Goal: Task Accomplishment & Management: Complete application form

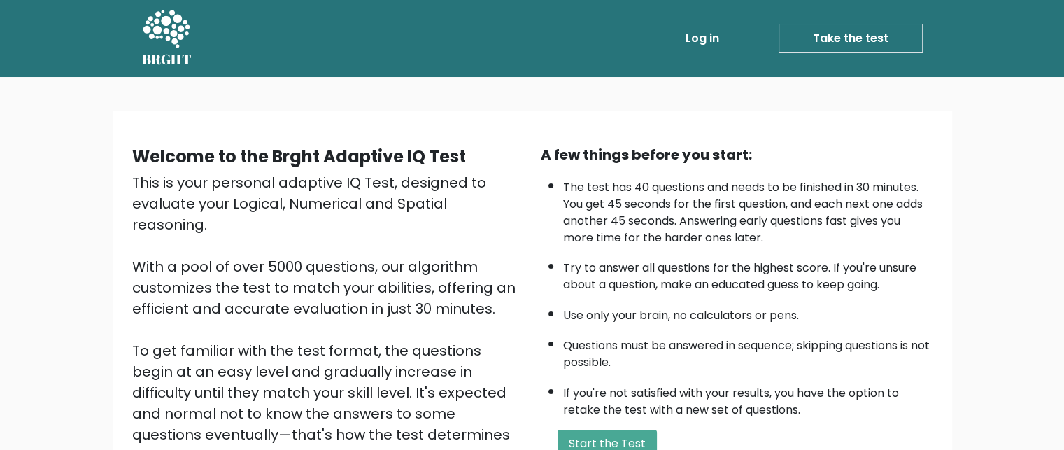
scroll to position [185, 0]
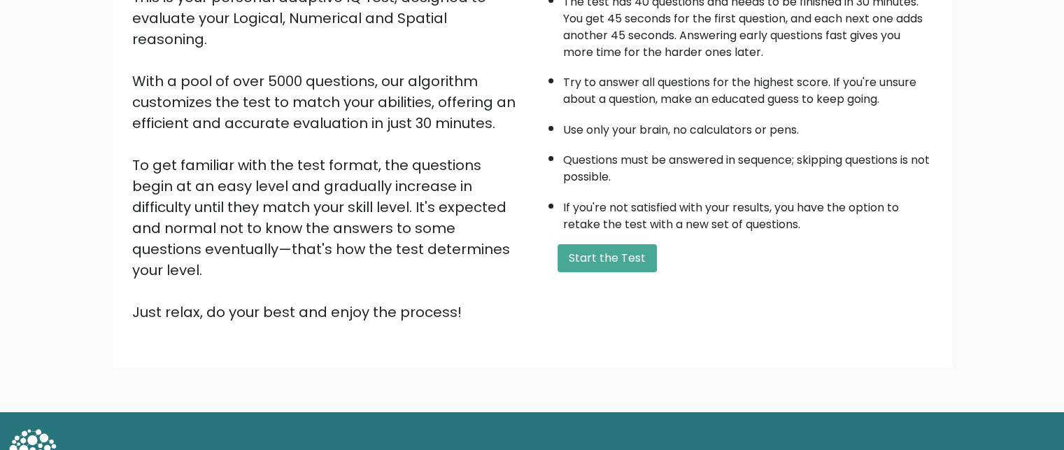
click at [635, 234] on div "A few things before you start: The test has 40 questions and needs to be finish…" at bounding box center [737, 141] width 409 height 364
click at [640, 244] on button "Start the Test" at bounding box center [607, 258] width 99 height 28
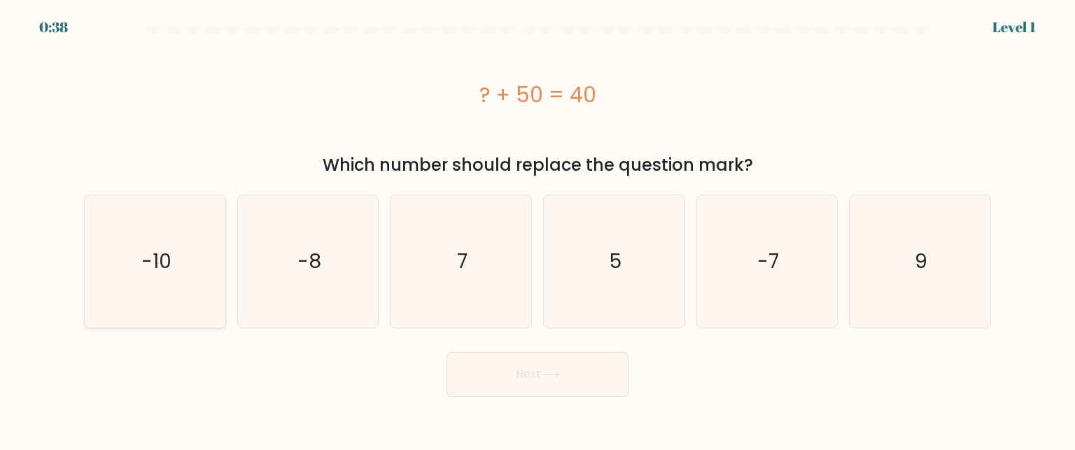
click at [190, 257] on icon "-10" at bounding box center [155, 261] width 132 height 132
click at [537, 229] on input "a. -10" at bounding box center [537, 226] width 1 height 3
radio input "true"
click at [512, 371] on button "Next" at bounding box center [538, 374] width 182 height 45
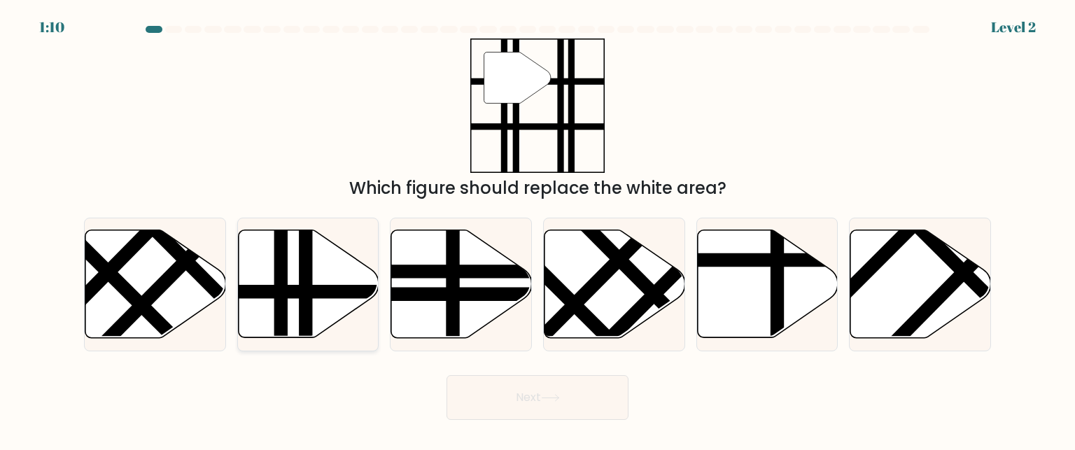
click at [306, 302] on line at bounding box center [306, 342] width 0 height 283
click at [537, 229] on input "b." at bounding box center [537, 226] width 1 height 3
radio input "true"
click at [597, 412] on button "Next" at bounding box center [538, 397] width 182 height 45
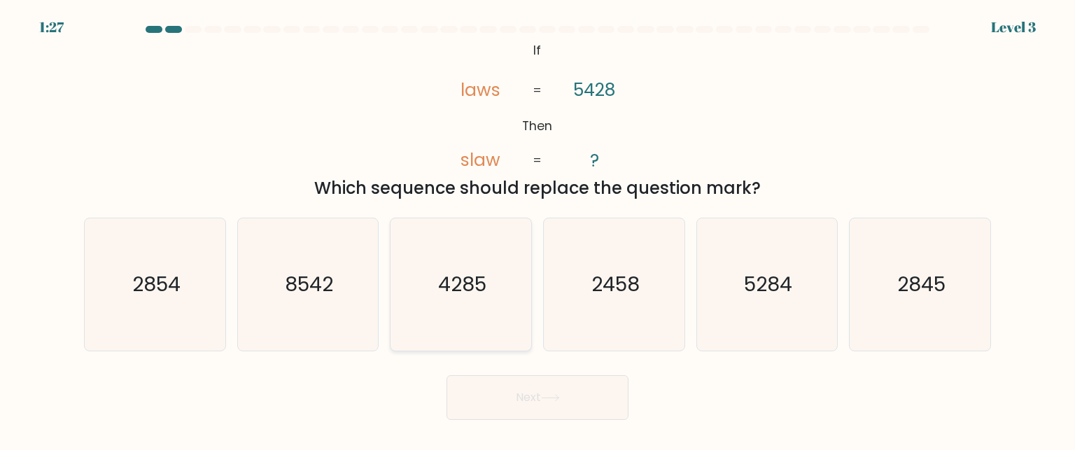
click at [464, 282] on text "4285" at bounding box center [462, 284] width 48 height 28
click at [537, 229] on input "c. 4285" at bounding box center [537, 226] width 1 height 3
radio input "true"
click at [518, 402] on button "Next" at bounding box center [538, 397] width 182 height 45
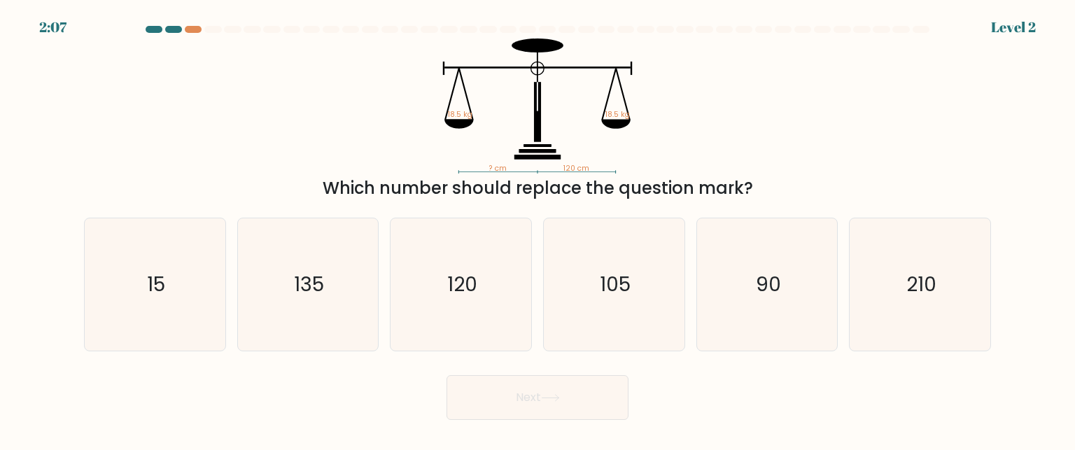
click at [596, 178] on div "Which number should replace the question mark?" at bounding box center [537, 188] width 890 height 25
click at [484, 285] on icon "120" at bounding box center [461, 284] width 132 height 132
click at [537, 229] on input "c. 120" at bounding box center [537, 226] width 1 height 3
radio input "true"
click at [537, 408] on button "Next" at bounding box center [538, 397] width 182 height 45
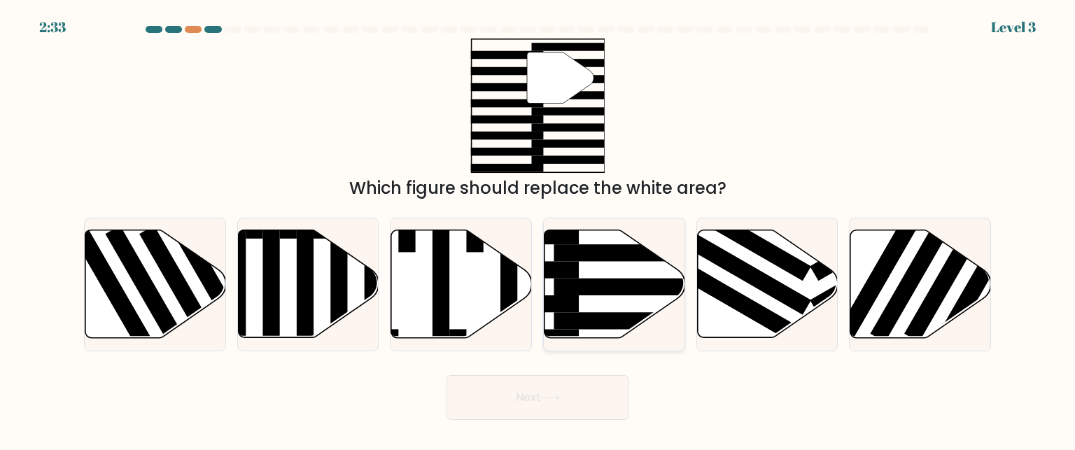
click at [576, 260] on rect at bounding box center [630, 252] width 153 height 17
click at [538, 229] on input "d." at bounding box center [537, 226] width 1 height 3
radio input "true"
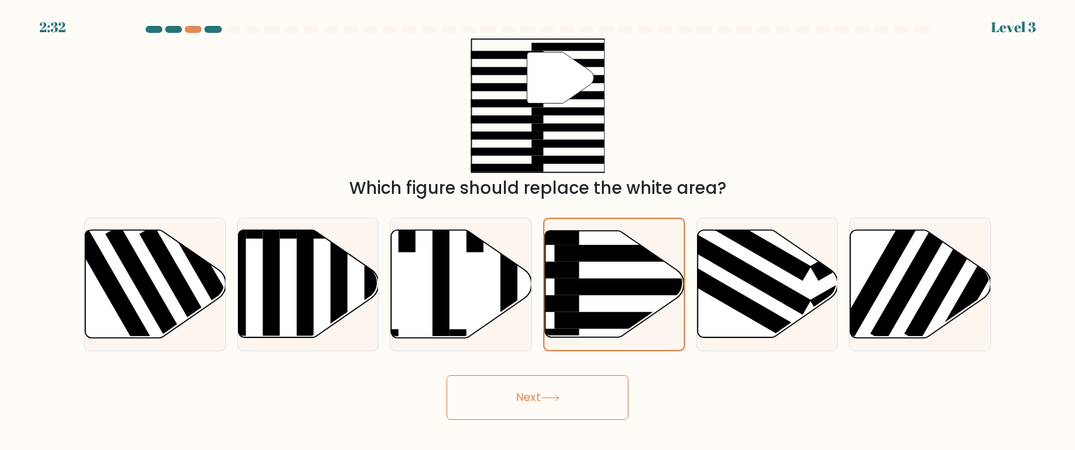
click at [560, 394] on icon at bounding box center [550, 398] width 19 height 8
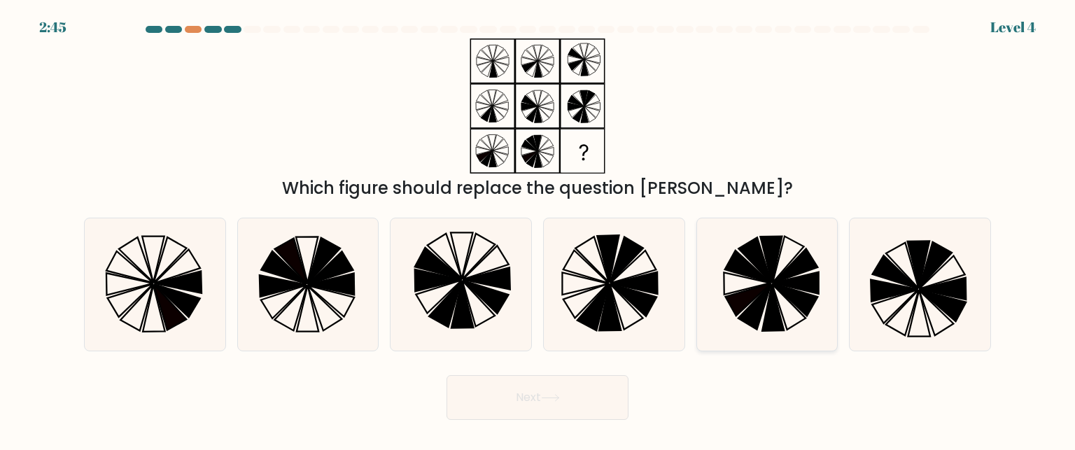
click at [778, 272] on icon at bounding box center [767, 284] width 132 height 132
click at [538, 229] on input "e." at bounding box center [537, 226] width 1 height 3
radio input "true"
click at [600, 388] on button "Next" at bounding box center [538, 397] width 182 height 45
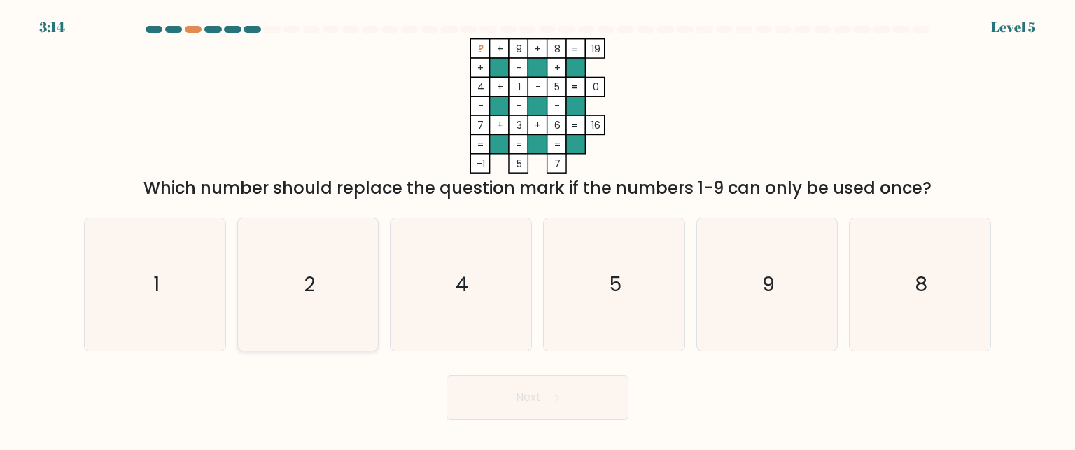
click at [289, 255] on icon "2" at bounding box center [308, 284] width 132 height 132
click at [537, 229] on input "b. 2" at bounding box center [537, 226] width 1 height 3
radio input "true"
click at [486, 387] on button "Next" at bounding box center [538, 397] width 182 height 45
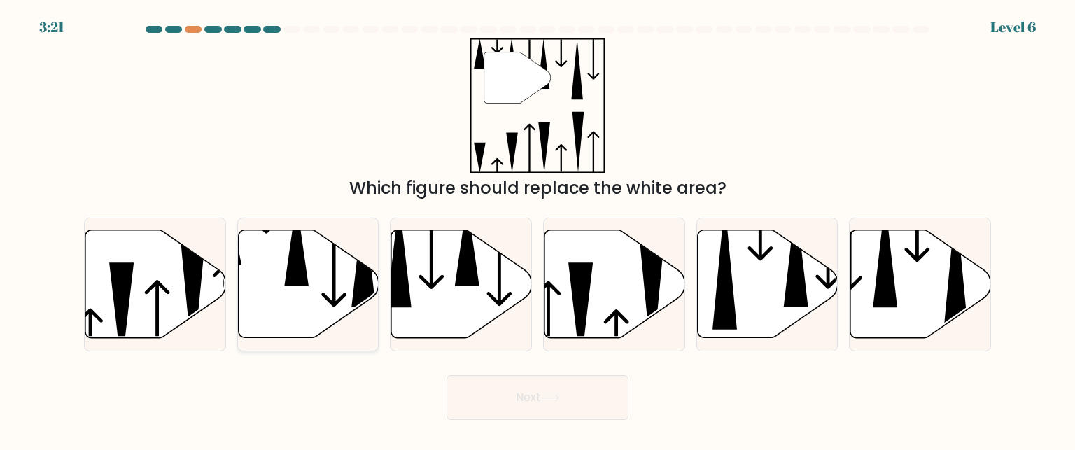
click at [332, 267] on icon at bounding box center [308, 284] width 141 height 108
click at [537, 229] on input "b." at bounding box center [537, 226] width 1 height 3
radio input "true"
click at [540, 408] on button "Next" at bounding box center [538, 397] width 182 height 45
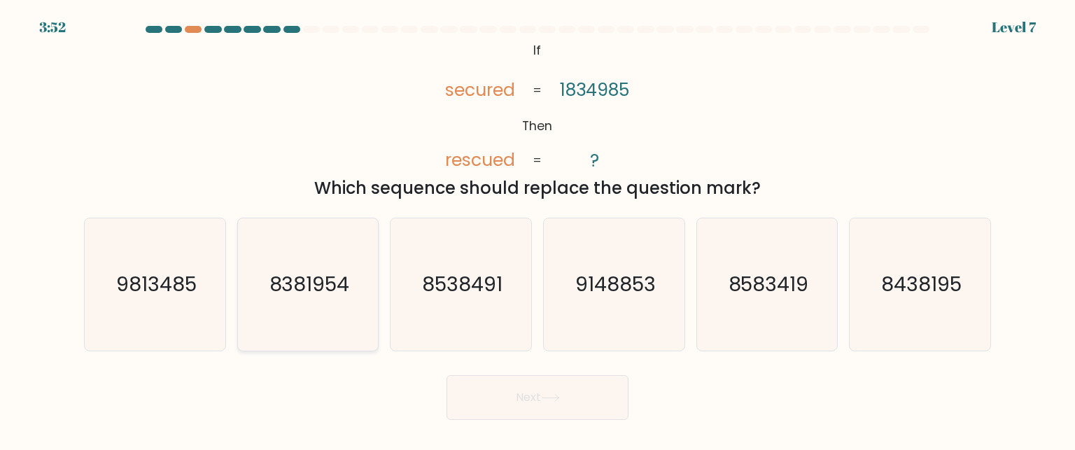
click at [283, 281] on text "8381954" at bounding box center [309, 284] width 80 height 28
click at [537, 229] on input "b. 8381954" at bounding box center [537, 226] width 1 height 3
radio input "true"
click at [560, 378] on button "Next" at bounding box center [538, 397] width 182 height 45
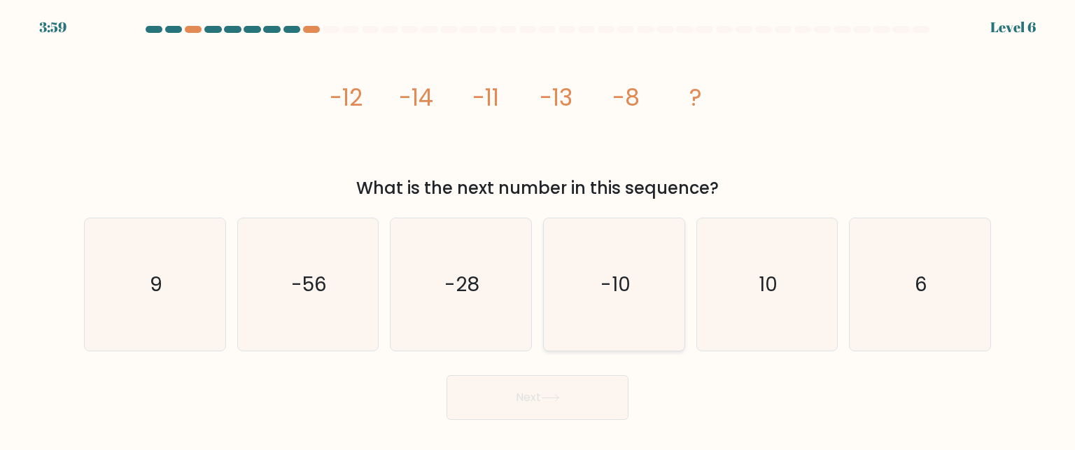
click at [607, 269] on icon "-10" at bounding box center [614, 284] width 132 height 132
click at [538, 229] on input "d. -10" at bounding box center [537, 226] width 1 height 3
radio input "true"
click at [539, 408] on button "Next" at bounding box center [538, 397] width 182 height 45
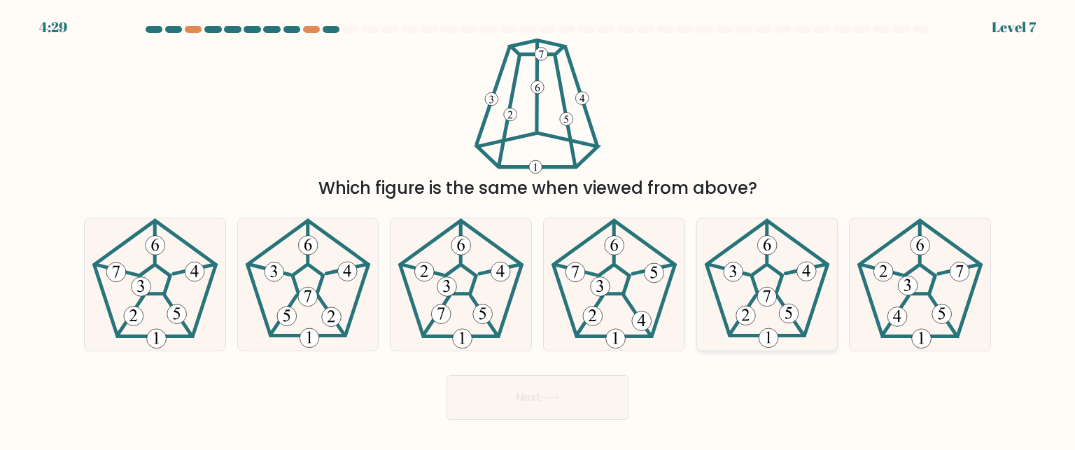
click at [725, 276] on 176 at bounding box center [734, 272] width 20 height 20
click at [538, 229] on input "e." at bounding box center [537, 226] width 1 height 3
radio input "true"
click at [600, 386] on button "Next" at bounding box center [538, 397] width 182 height 45
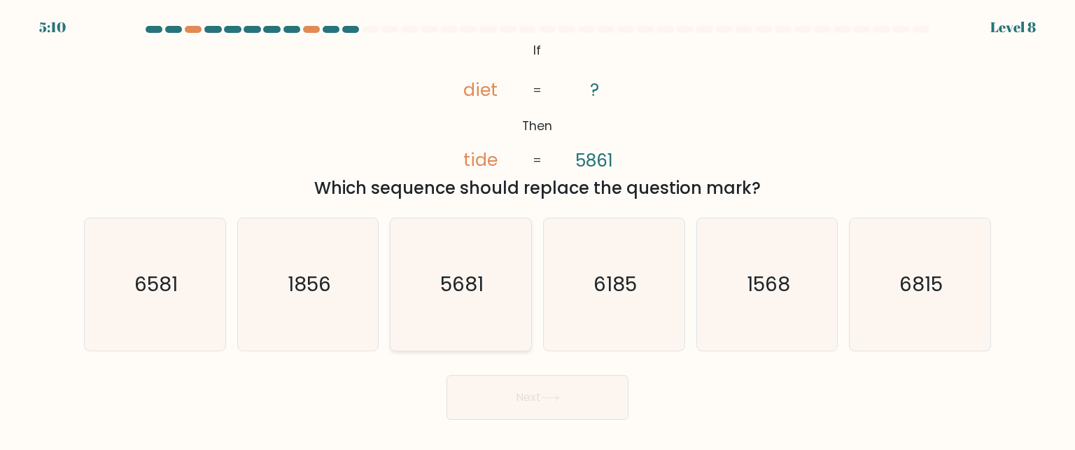
click at [465, 290] on text "5681" at bounding box center [462, 284] width 43 height 28
click at [537, 229] on input "c. 5681" at bounding box center [537, 226] width 1 height 3
radio input "true"
click at [537, 414] on button "Next" at bounding box center [538, 397] width 182 height 45
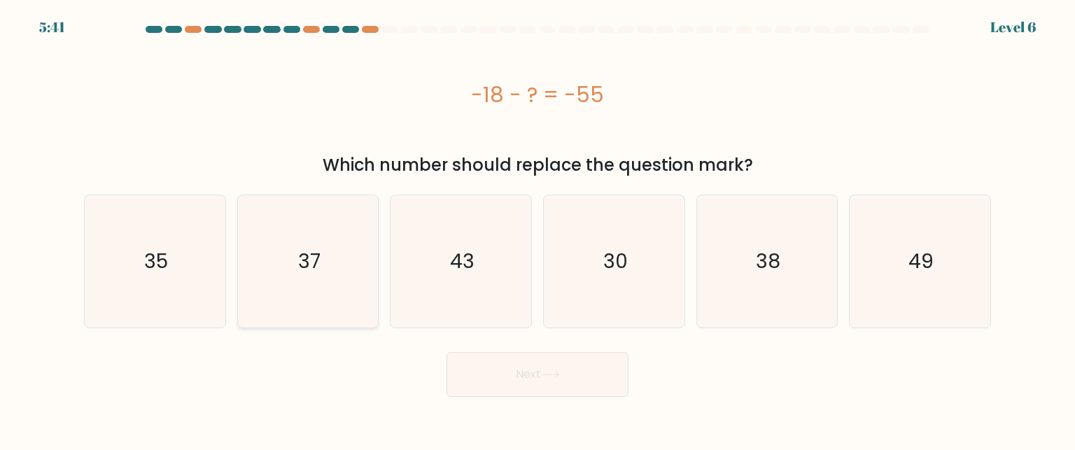
click at [283, 269] on icon "37" at bounding box center [308, 261] width 132 height 132
click at [537, 229] on input "b. 37" at bounding box center [537, 226] width 1 height 3
radio input "true"
click at [594, 367] on button "Next" at bounding box center [538, 374] width 182 height 45
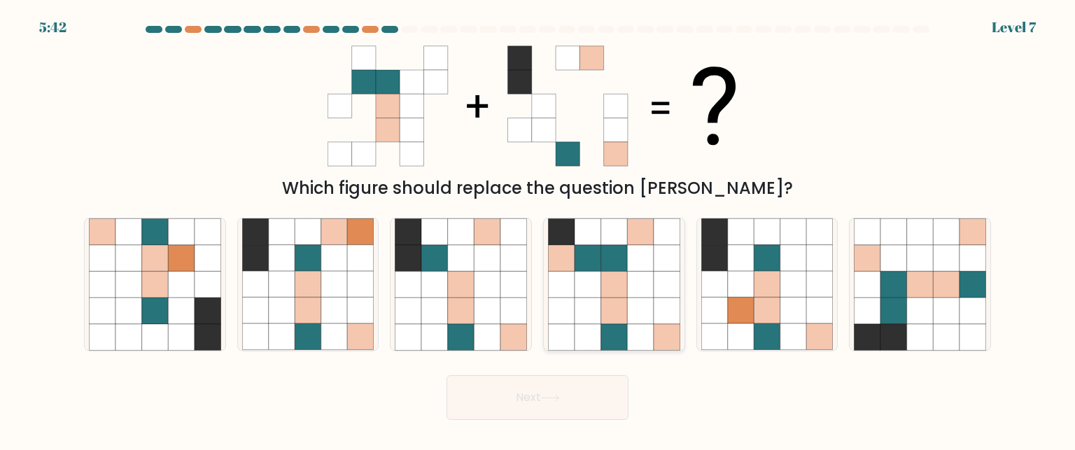
click at [624, 243] on icon at bounding box center [614, 231] width 27 height 27
click at [538, 229] on input "d." at bounding box center [537, 226] width 1 height 3
radio input "true"
click at [537, 397] on button "Next" at bounding box center [538, 397] width 182 height 45
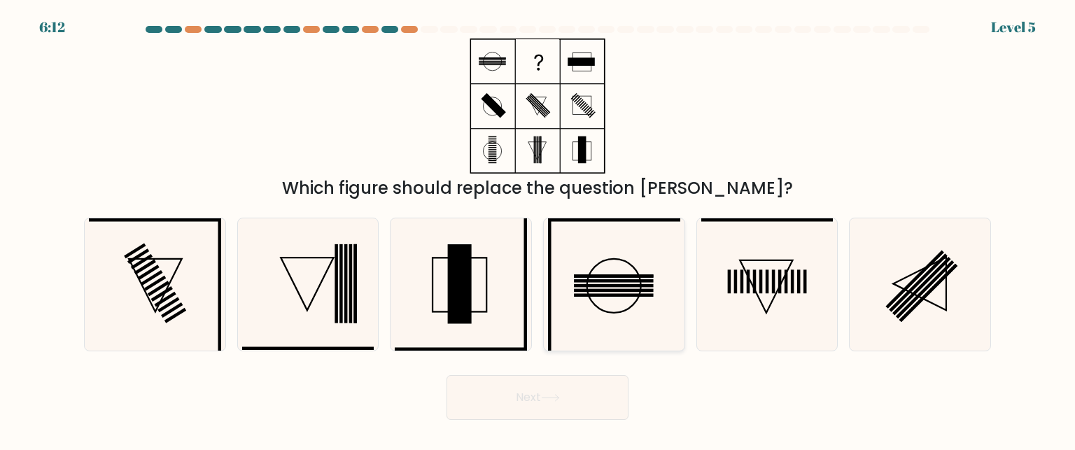
click at [635, 265] on icon at bounding box center [614, 284] width 132 height 132
click at [538, 229] on input "d." at bounding box center [537, 226] width 1 height 3
radio input "true"
click at [563, 391] on button "Next" at bounding box center [538, 397] width 182 height 45
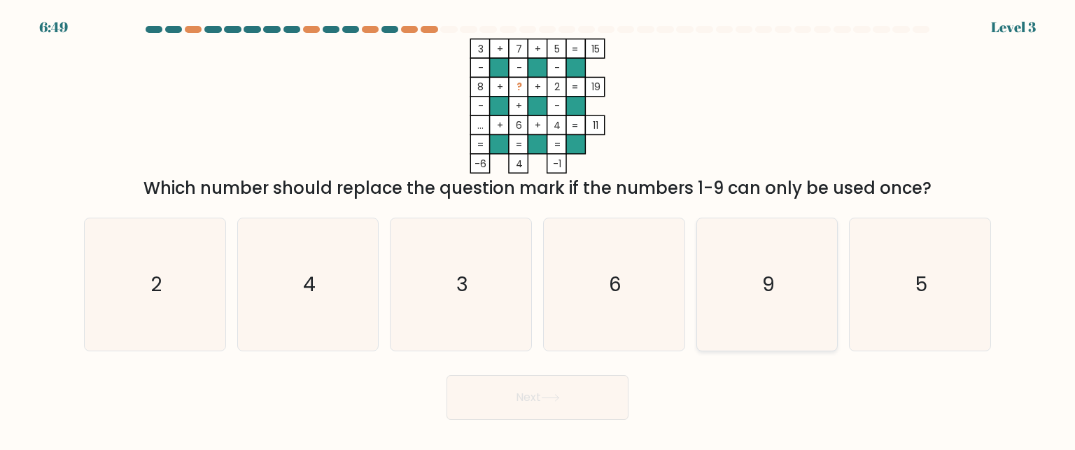
click at [722, 267] on icon "9" at bounding box center [767, 284] width 132 height 132
click at [538, 229] on input "e. 9" at bounding box center [537, 226] width 1 height 3
radio input "true"
click at [570, 382] on button "Next" at bounding box center [538, 397] width 182 height 45
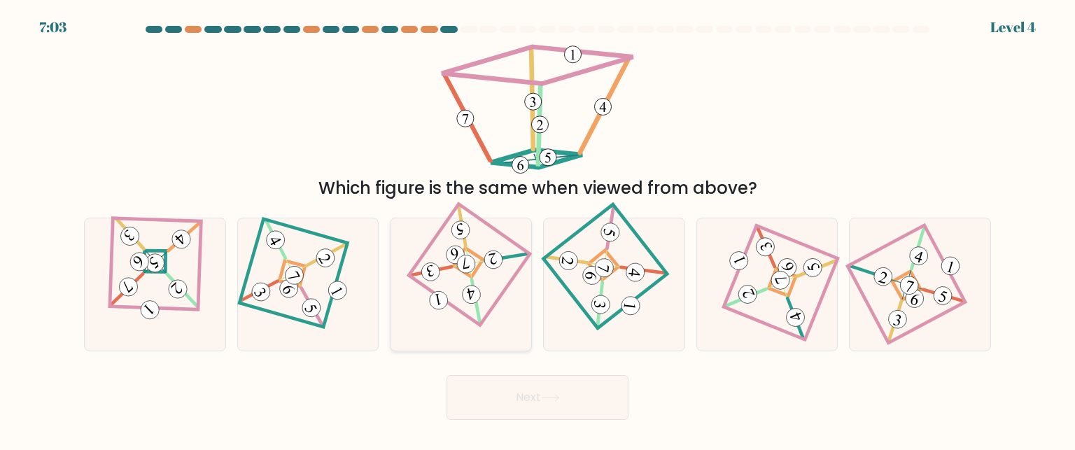
click at [490, 255] on 883 at bounding box center [493, 259] width 21 height 21
click at [537, 229] on input "c." at bounding box center [537, 226] width 1 height 3
radio input "true"
click at [191, 266] on icon at bounding box center [155, 285] width 92 height 106
click at [537, 229] on input "a." at bounding box center [537, 226] width 1 height 3
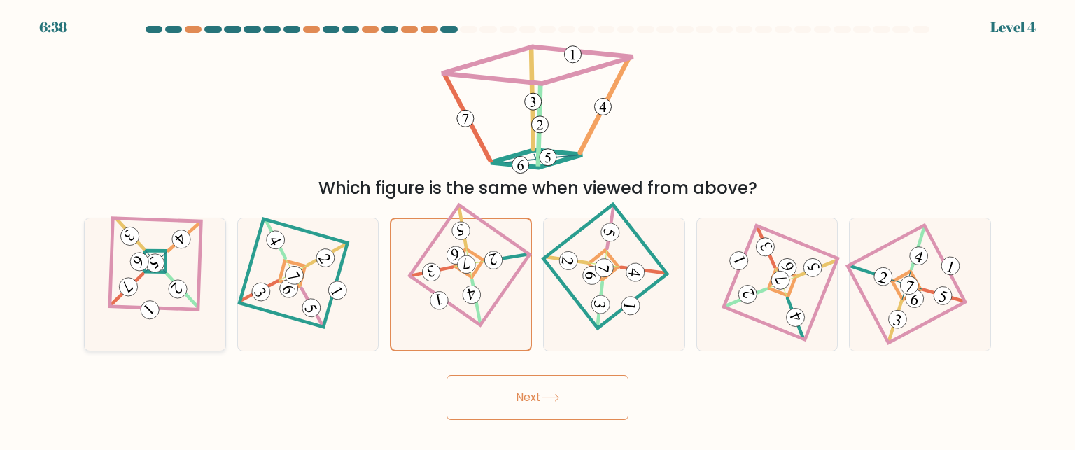
radio input "true"
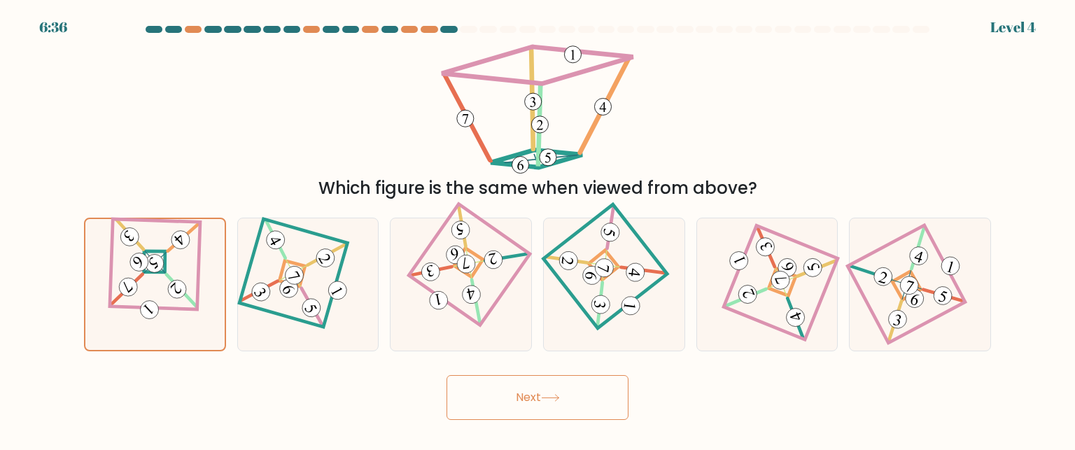
click at [491, 407] on button "Next" at bounding box center [538, 397] width 182 height 45
click at [497, 386] on button "Next" at bounding box center [538, 397] width 182 height 45
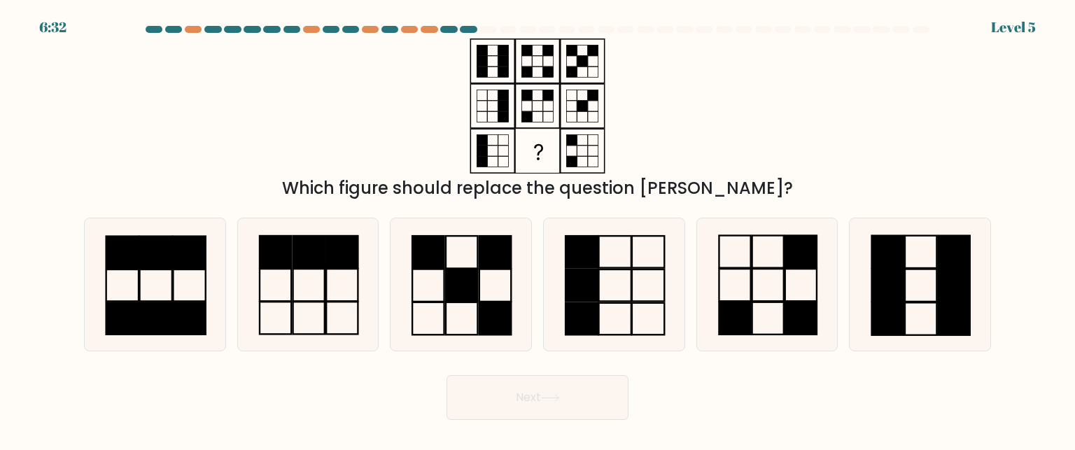
click at [510, 400] on button "Next" at bounding box center [538, 397] width 182 height 45
click at [392, 99] on div "Which figure should replace the question mark?" at bounding box center [538, 119] width 924 height 162
click at [463, 282] on rect at bounding box center [461, 285] width 31 height 32
click at [537, 229] on input "c." at bounding box center [537, 226] width 1 height 3
radio input "true"
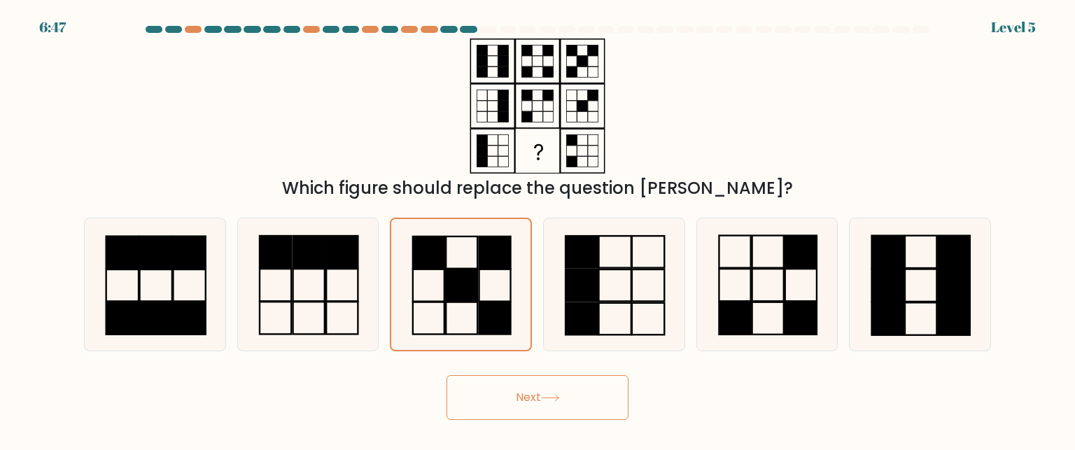
click at [530, 389] on button "Next" at bounding box center [538, 397] width 182 height 45
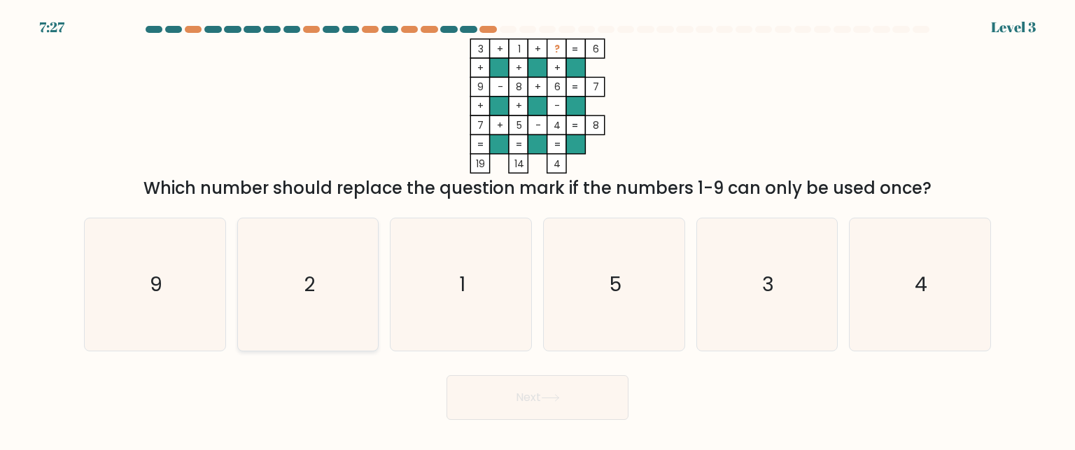
click at [330, 274] on icon "2" at bounding box center [308, 284] width 132 height 132
click at [537, 229] on input "b. 2" at bounding box center [537, 226] width 1 height 3
radio input "true"
click at [466, 393] on button "Next" at bounding box center [538, 397] width 182 height 45
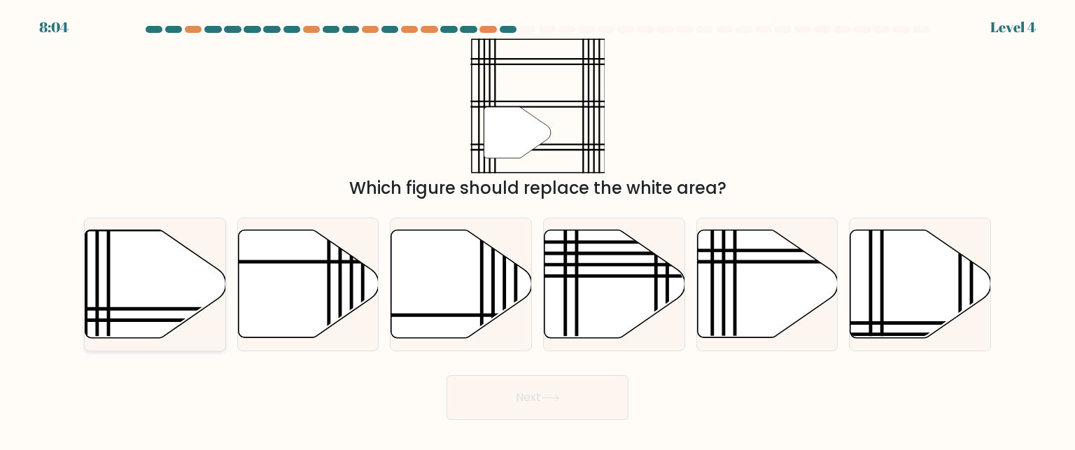
click at [202, 287] on icon at bounding box center [155, 284] width 141 height 108
click at [537, 229] on input "a." at bounding box center [537, 226] width 1 height 3
radio input "true"
click at [495, 393] on button "Next" at bounding box center [538, 397] width 182 height 45
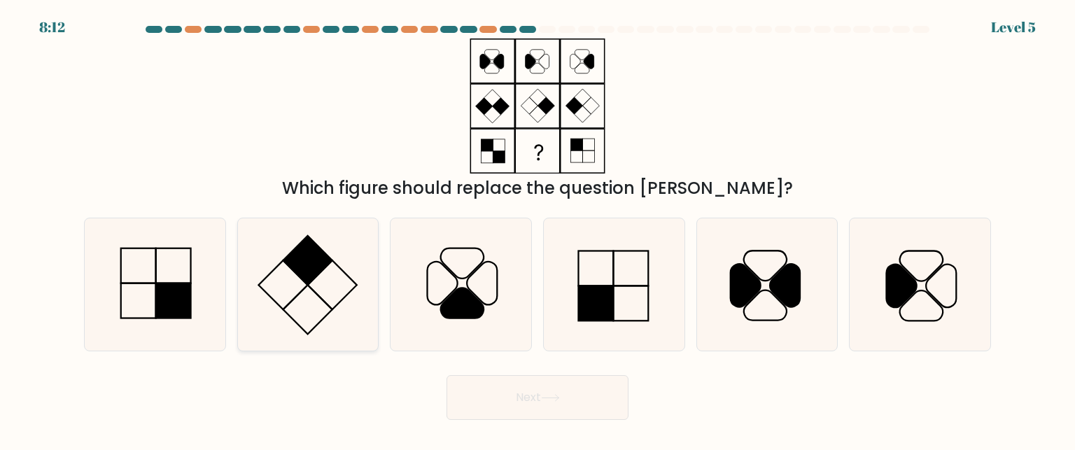
click at [298, 277] on icon at bounding box center [308, 284] width 132 height 132
click at [537, 229] on input "b." at bounding box center [537, 226] width 1 height 3
radio input "true"
click at [542, 430] on body "8:10 Level 5" at bounding box center [537, 225] width 1075 height 450
click at [561, 402] on button "Next" at bounding box center [538, 397] width 182 height 45
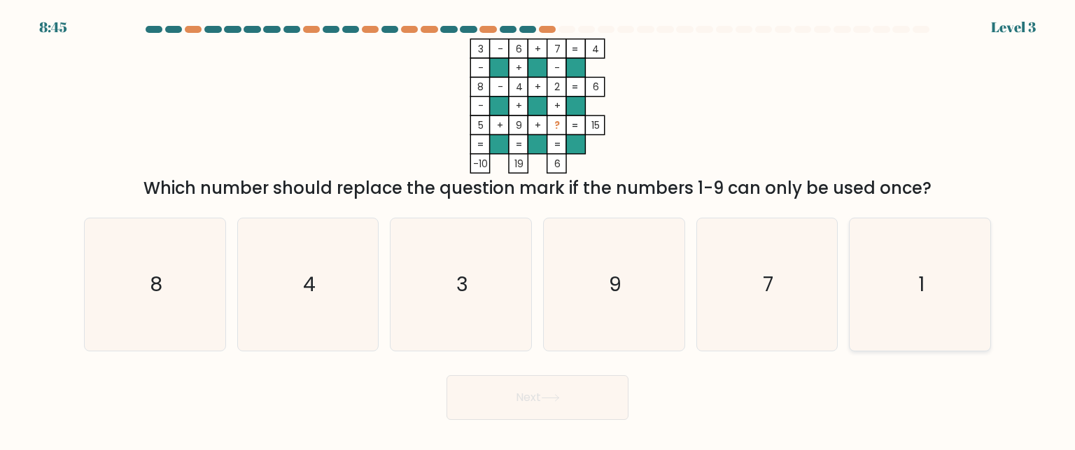
click at [955, 271] on icon "1" at bounding box center [920, 284] width 132 height 132
click at [538, 229] on input "f. 1" at bounding box center [537, 226] width 1 height 3
radio input "true"
click at [560, 401] on icon at bounding box center [550, 398] width 19 height 8
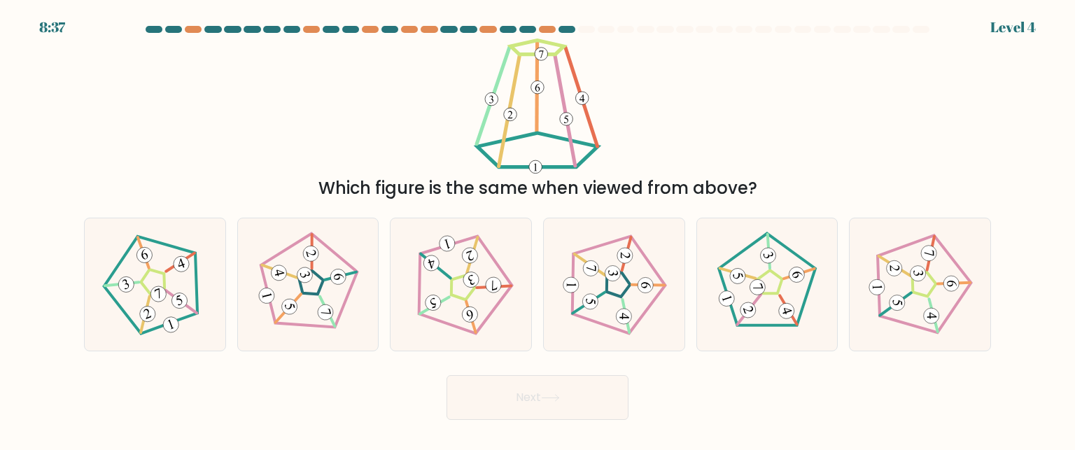
click at [563, 394] on button "Next" at bounding box center [538, 397] width 182 height 45
click at [698, 131] on div "Which figure is the same when viewed from above?" at bounding box center [538, 119] width 924 height 162
click at [762, 269] on icon at bounding box center [768, 285] width 106 height 106
click at [538, 229] on input "e." at bounding box center [537, 226] width 1 height 3
radio input "true"
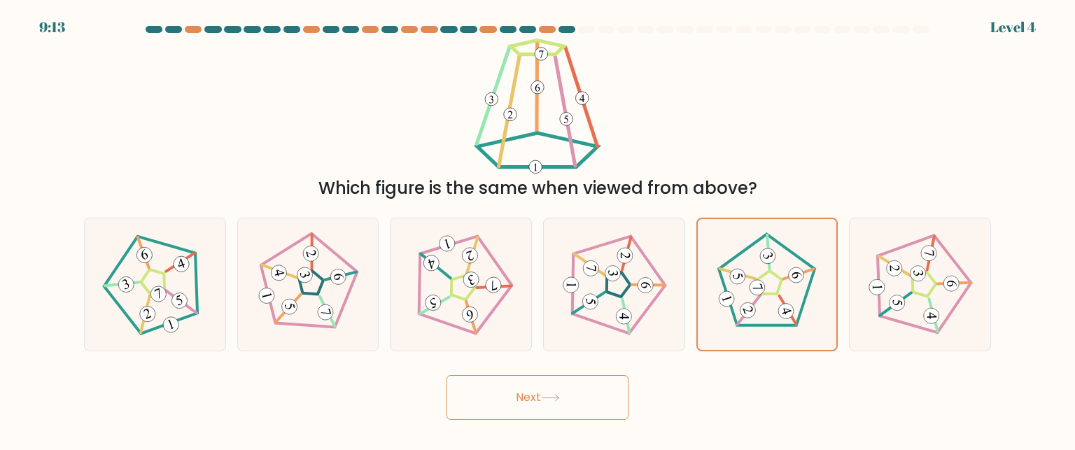
click at [569, 398] on button "Next" at bounding box center [538, 397] width 182 height 45
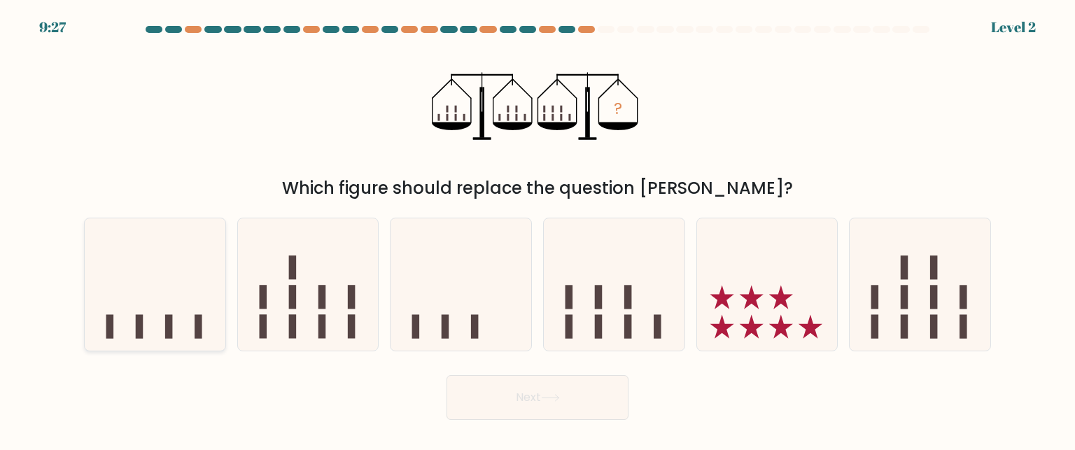
click at [169, 299] on icon at bounding box center [155, 284] width 141 height 116
click at [537, 229] on input "a." at bounding box center [537, 226] width 1 height 3
radio input "true"
click at [544, 402] on button "Next" at bounding box center [538, 397] width 182 height 45
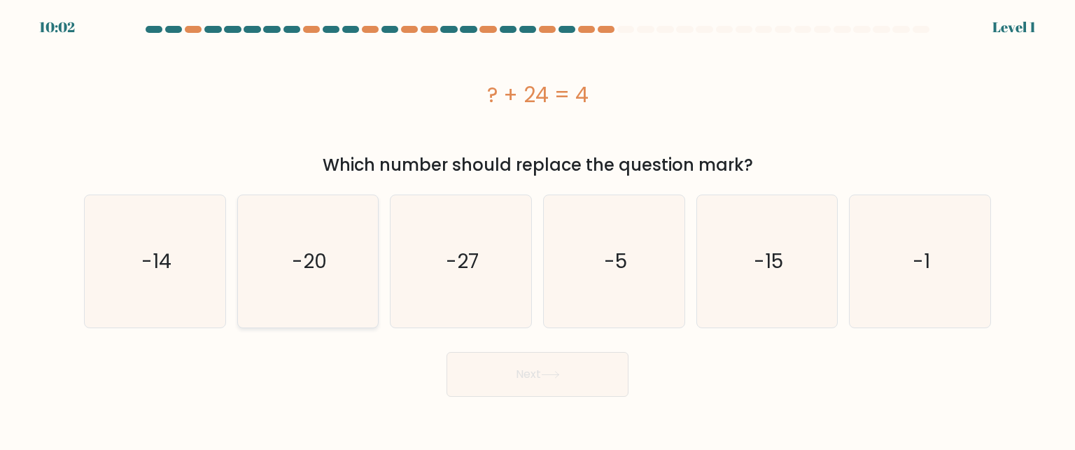
click at [269, 241] on icon "-20" at bounding box center [308, 261] width 132 height 132
click at [537, 229] on input "b. -20" at bounding box center [537, 226] width 1 height 3
radio input "true"
click at [514, 382] on button "Next" at bounding box center [538, 374] width 182 height 45
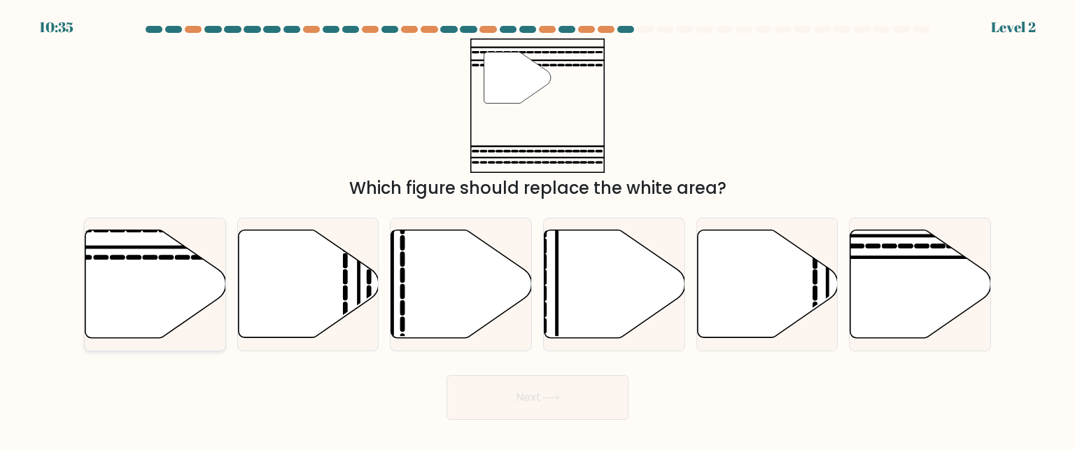
click at [195, 273] on icon at bounding box center [155, 284] width 141 height 108
click at [537, 229] on input "a." at bounding box center [537, 226] width 1 height 3
radio input "true"
click at [528, 405] on button "Next" at bounding box center [538, 397] width 182 height 45
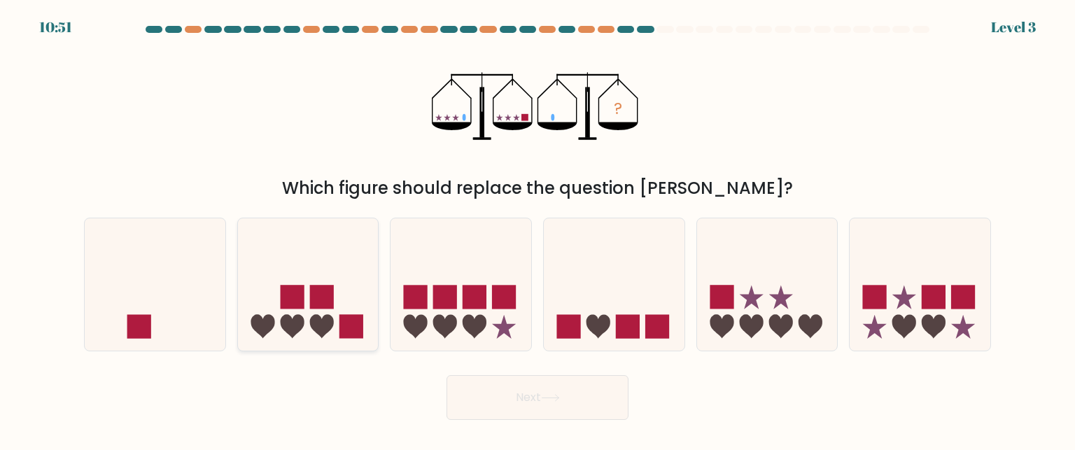
click at [354, 272] on icon at bounding box center [308, 284] width 141 height 116
click at [537, 229] on input "b." at bounding box center [537, 226] width 1 height 3
radio input "true"
click at [529, 384] on button "Next" at bounding box center [538, 397] width 182 height 45
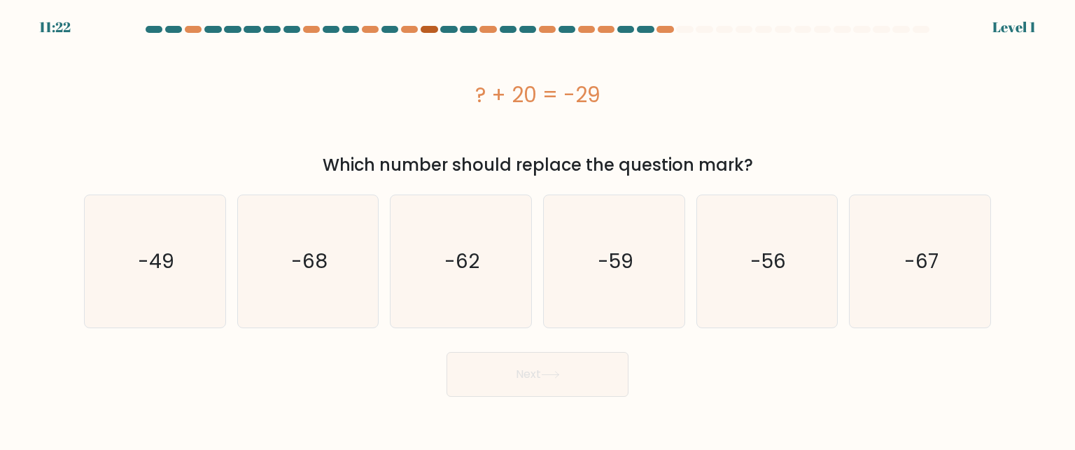
click at [435, 29] on div at bounding box center [429, 29] width 17 height 7
click at [172, 195] on div "-49" at bounding box center [155, 261] width 142 height 133
click at [537, 225] on input "a. -49" at bounding box center [537, 226] width 1 height 3
radio input "true"
click at [479, 358] on button "Next" at bounding box center [538, 374] width 182 height 45
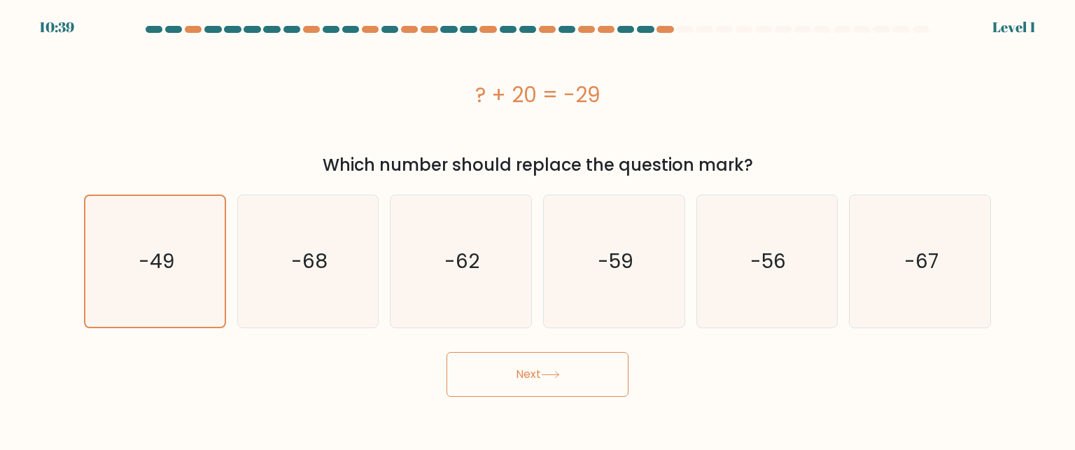
click at [500, 367] on button "Next" at bounding box center [538, 374] width 182 height 45
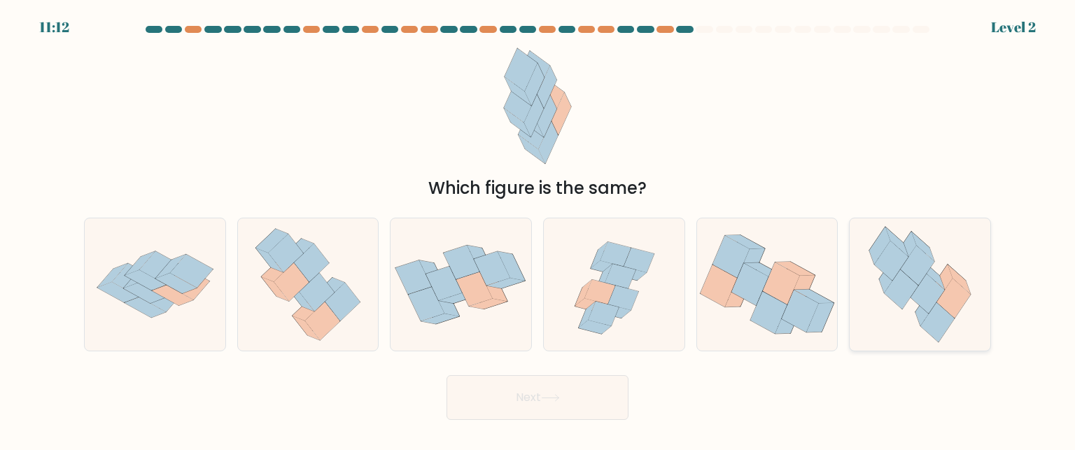
click at [936, 285] on icon at bounding box center [928, 293] width 34 height 39
click at [538, 229] on input "f." at bounding box center [537, 226] width 1 height 3
radio input "true"
click at [607, 399] on button "Next" at bounding box center [538, 397] width 182 height 45
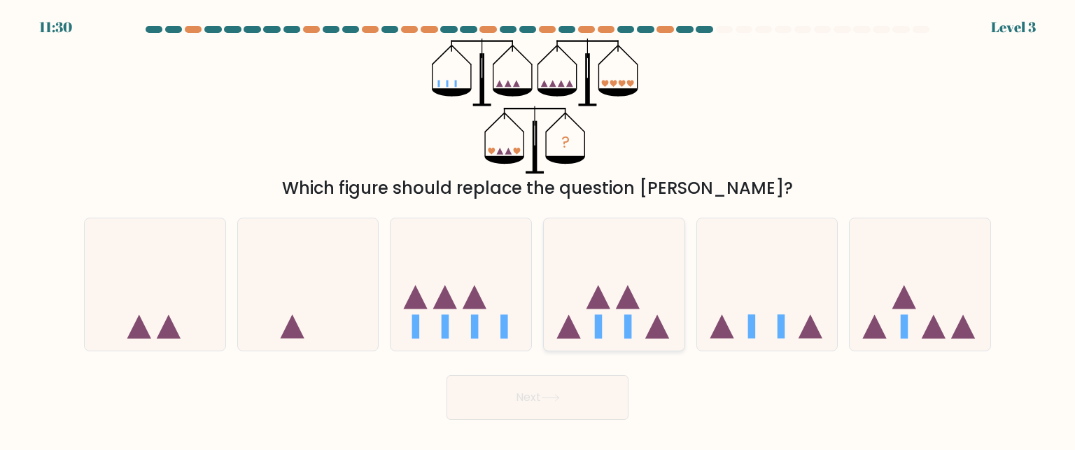
click at [593, 307] on icon at bounding box center [598, 298] width 24 height 24
click at [538, 229] on input "d." at bounding box center [537, 226] width 1 height 3
radio input "true"
click at [486, 326] on icon at bounding box center [461, 284] width 141 height 116
click at [537, 229] on input "c." at bounding box center [537, 226] width 1 height 3
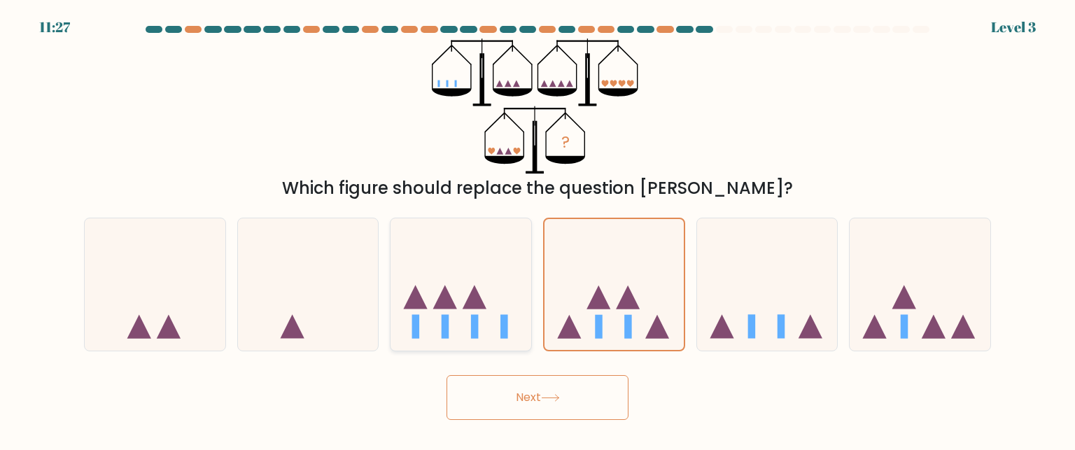
radio input "true"
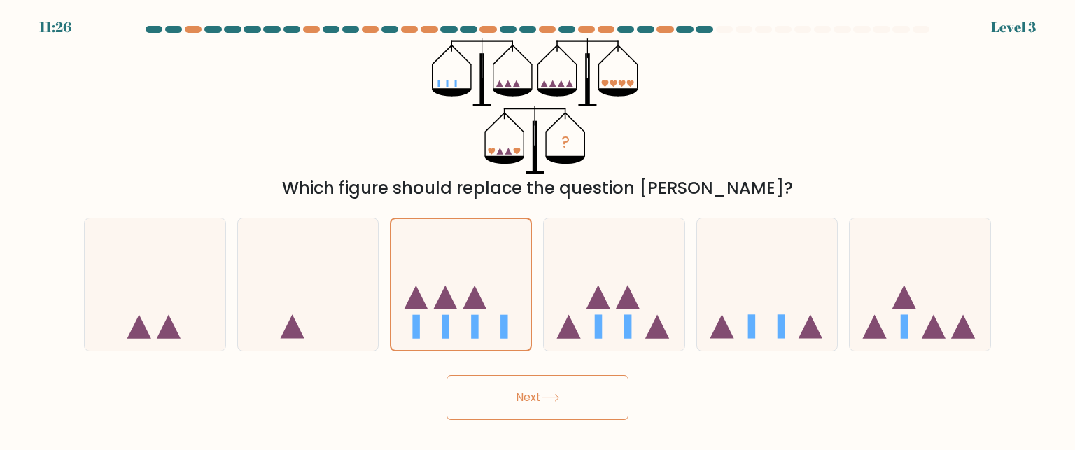
click at [535, 388] on button "Next" at bounding box center [538, 397] width 182 height 45
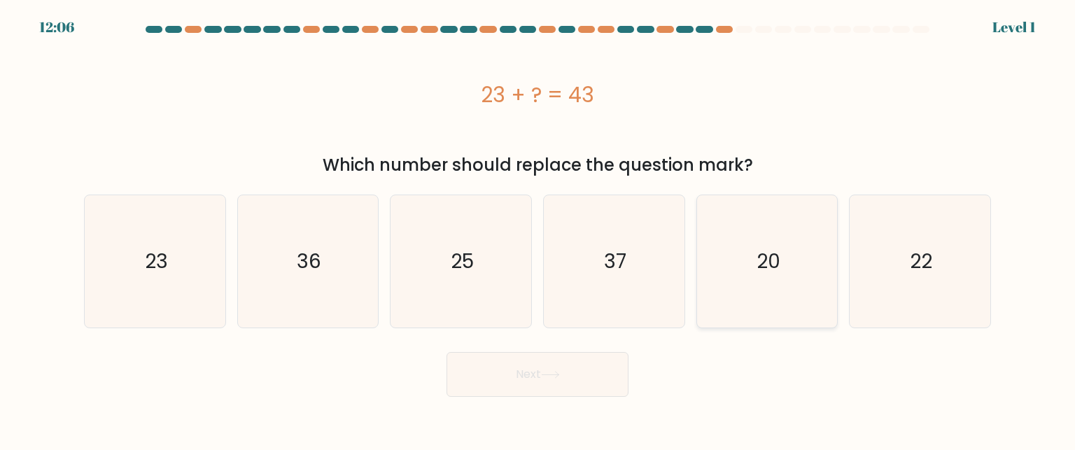
click at [781, 293] on icon "20" at bounding box center [767, 261] width 132 height 132
click at [538, 229] on input "e. 20" at bounding box center [537, 226] width 1 height 3
radio input "true"
click at [579, 374] on button "Next" at bounding box center [538, 374] width 182 height 45
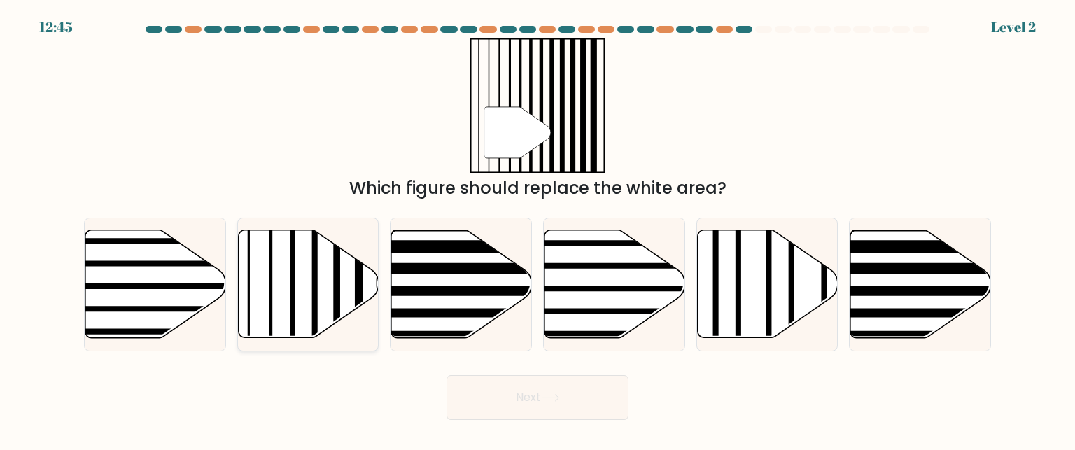
click at [308, 286] on icon at bounding box center [308, 284] width 141 height 108
click at [537, 229] on input "b." at bounding box center [537, 226] width 1 height 3
radio input "true"
click at [515, 414] on button "Next" at bounding box center [538, 397] width 182 height 45
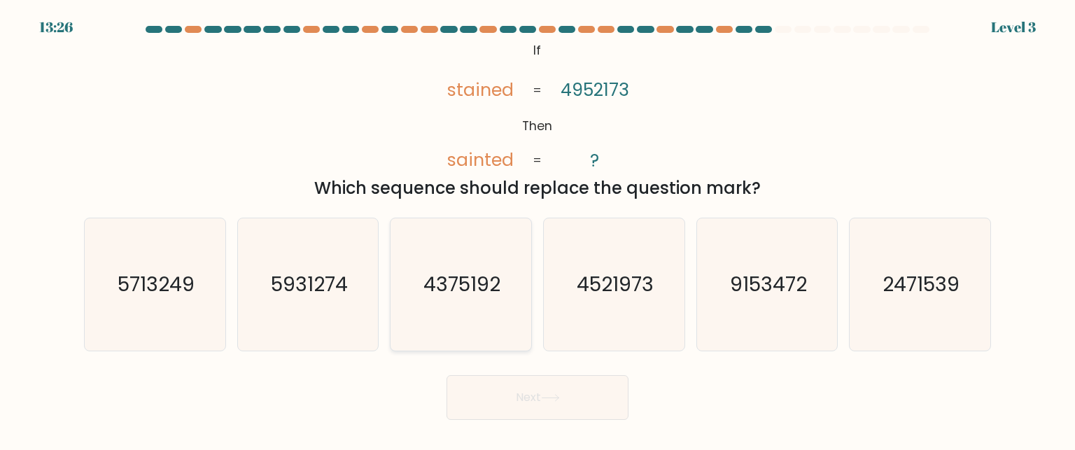
click at [450, 242] on icon "4375192" at bounding box center [461, 284] width 132 height 132
click at [537, 229] on input "c. 4375192" at bounding box center [537, 226] width 1 height 3
radio input "true"
click at [551, 402] on button "Next" at bounding box center [538, 397] width 182 height 45
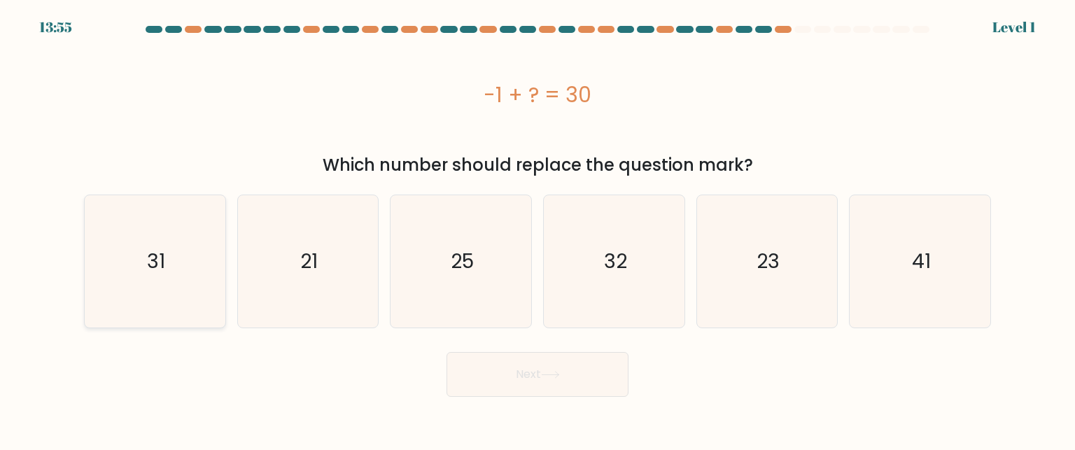
click at [184, 238] on icon "31" at bounding box center [155, 261] width 132 height 132
click at [537, 229] on input "a. 31" at bounding box center [537, 226] width 1 height 3
radio input "true"
click at [522, 391] on button "Next" at bounding box center [538, 374] width 182 height 45
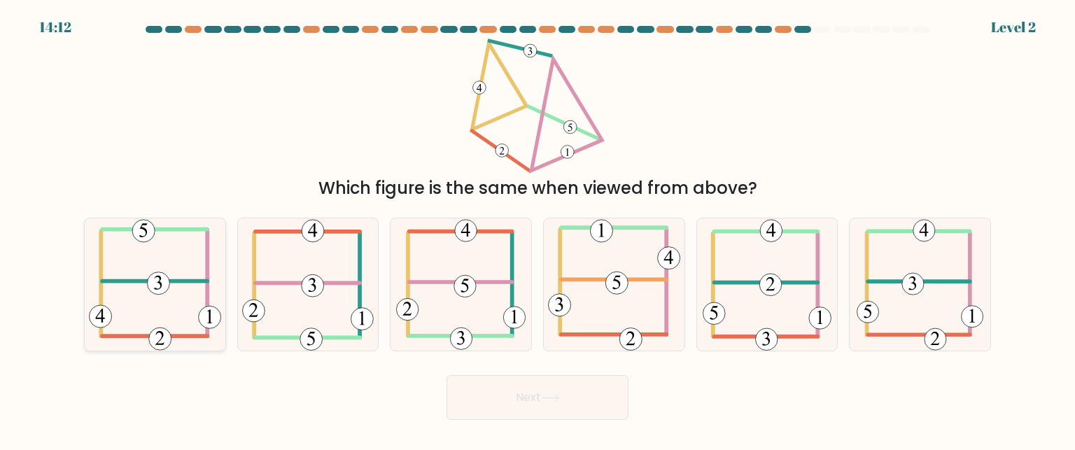
click at [160, 248] on icon at bounding box center [155, 284] width 132 height 132
click at [537, 229] on input "a." at bounding box center [537, 226] width 1 height 3
radio input "true"
click at [501, 397] on button "Next" at bounding box center [538, 397] width 182 height 45
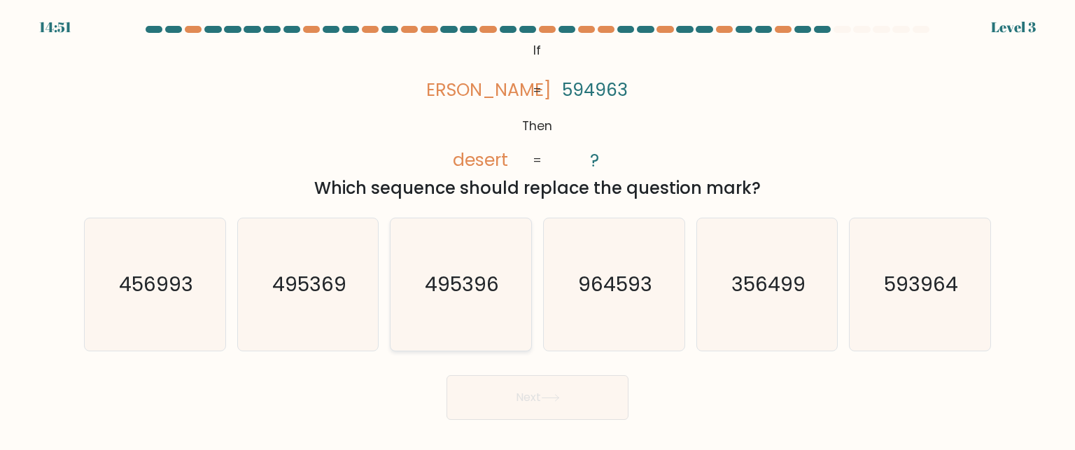
click at [477, 279] on text "495396" at bounding box center [463, 284] width 74 height 28
click at [537, 229] on input "c. 495396" at bounding box center [537, 226] width 1 height 3
radio input "true"
click at [559, 386] on button "Next" at bounding box center [538, 397] width 182 height 45
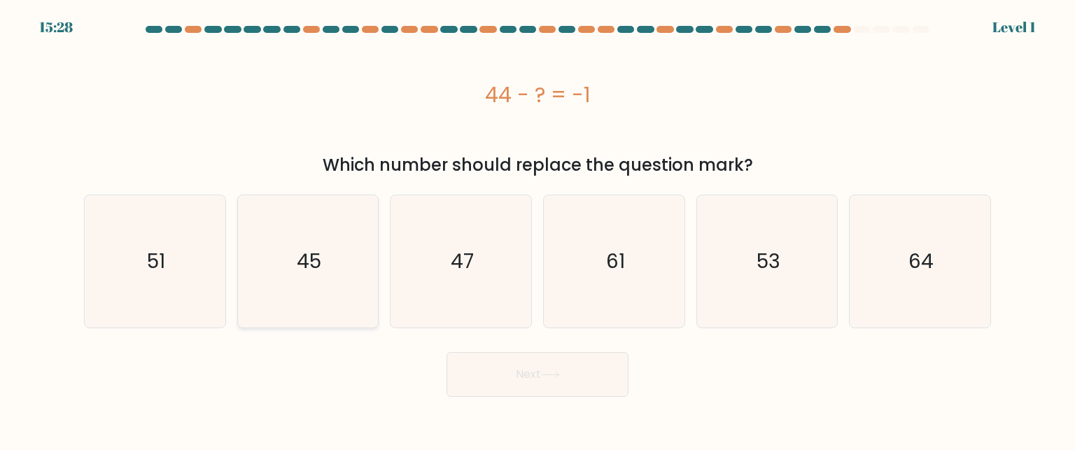
click at [321, 251] on text "45" at bounding box center [309, 261] width 24 height 28
click at [537, 229] on input "b. 45" at bounding box center [537, 226] width 1 height 3
radio input "true"
click at [468, 358] on button "Next" at bounding box center [538, 374] width 182 height 45
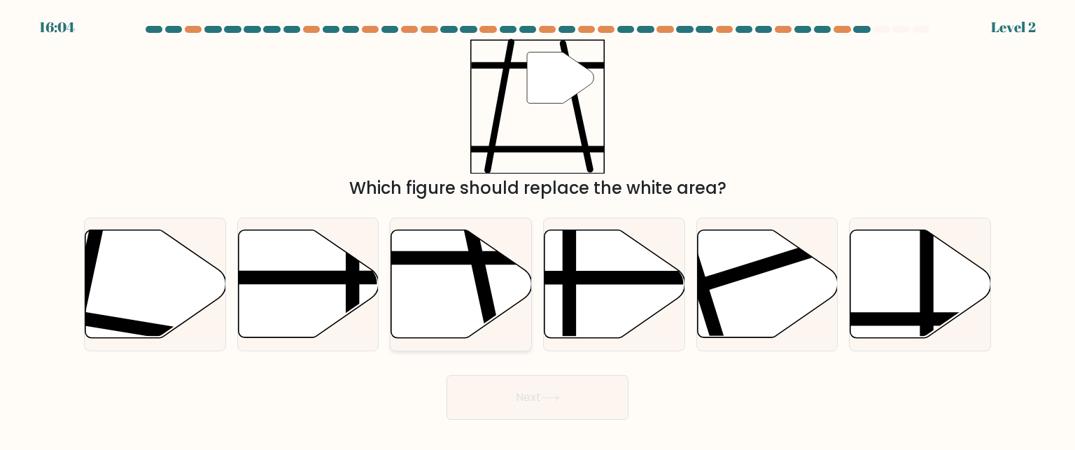
click at [491, 307] on line at bounding box center [495, 343] width 57 height 265
click at [537, 229] on input "c." at bounding box center [537, 226] width 1 height 3
radio input "true"
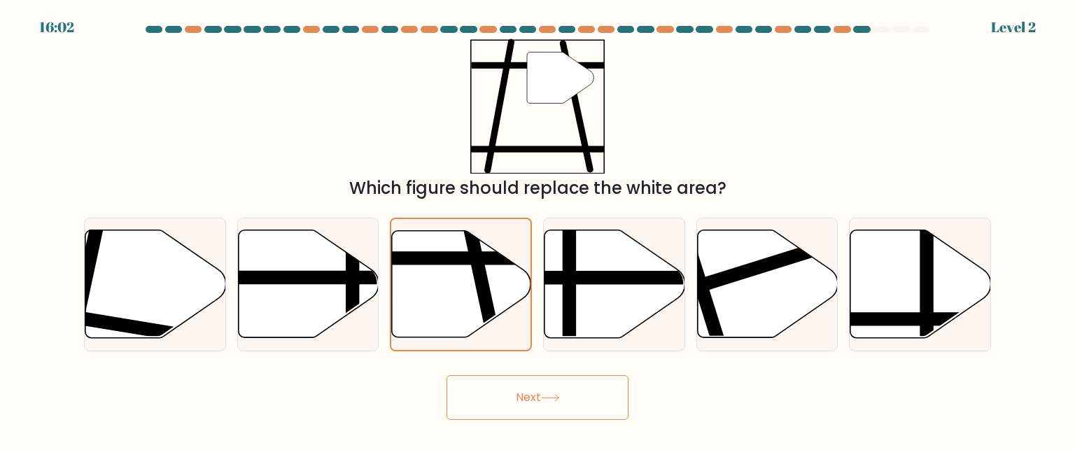
click at [537, 398] on button "Next" at bounding box center [538, 397] width 182 height 45
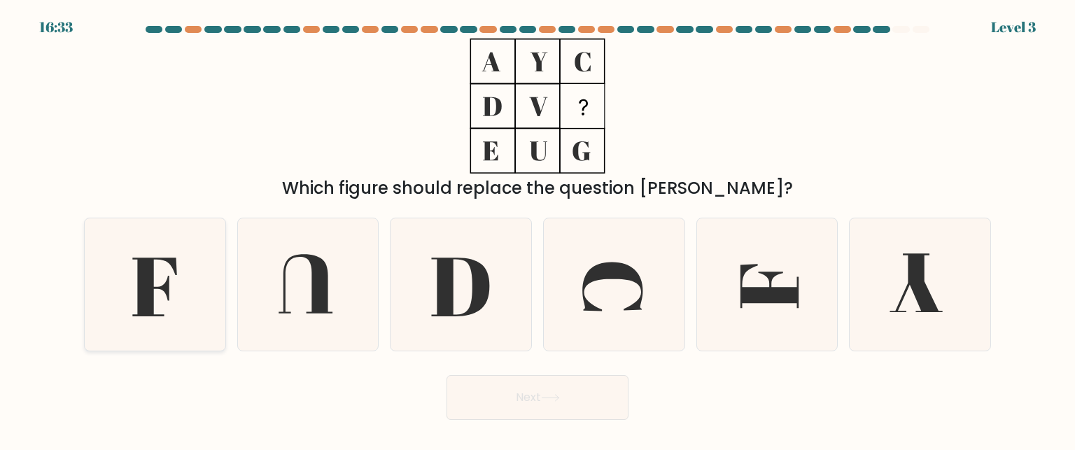
click at [187, 275] on icon at bounding box center [155, 284] width 132 height 132
click at [537, 229] on input "a." at bounding box center [537, 226] width 1 height 3
radio input "true"
click at [544, 407] on button "Next" at bounding box center [538, 397] width 182 height 45
click at [543, 405] on button "Next" at bounding box center [538, 397] width 182 height 45
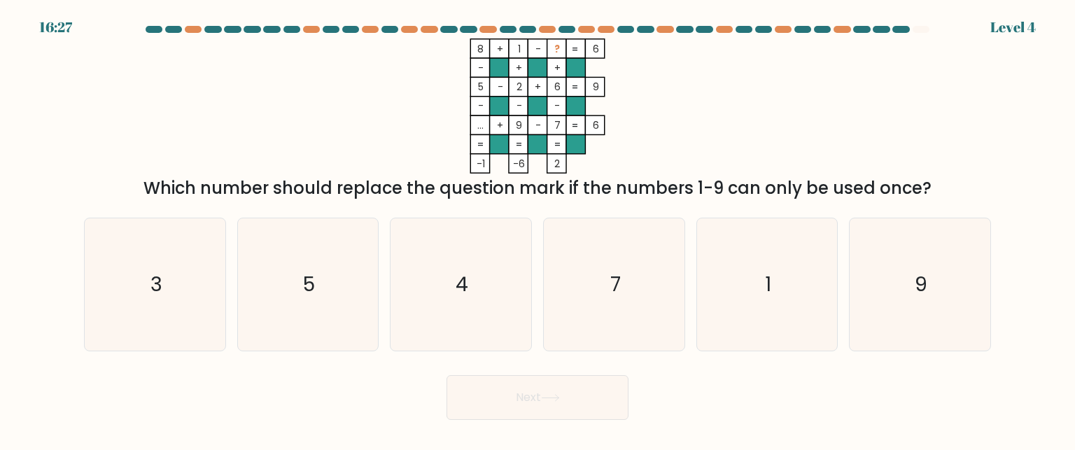
click at [543, 405] on button "Next" at bounding box center [538, 397] width 182 height 45
click at [647, 139] on icon "8 + 1 - ? 6 - + + 5 - 2 + 6 9 - - - ... + 9 - 7 = 6 = = = = -1 -6 2 =" at bounding box center [538, 105] width 420 height 135
click at [154, 289] on text "3" at bounding box center [156, 284] width 12 height 28
click at [537, 229] on input "a. 3" at bounding box center [537, 226] width 1 height 3
radio input "true"
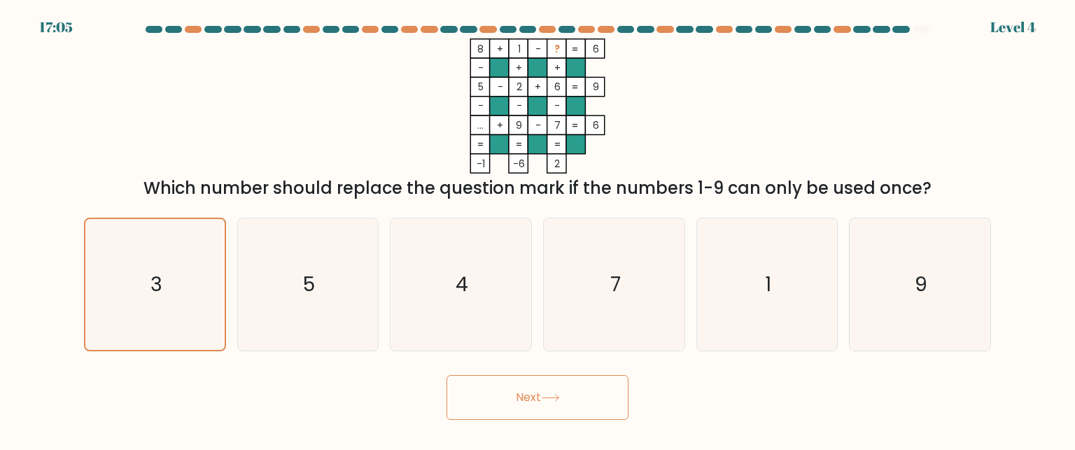
click at [582, 403] on button "Next" at bounding box center [538, 397] width 182 height 45
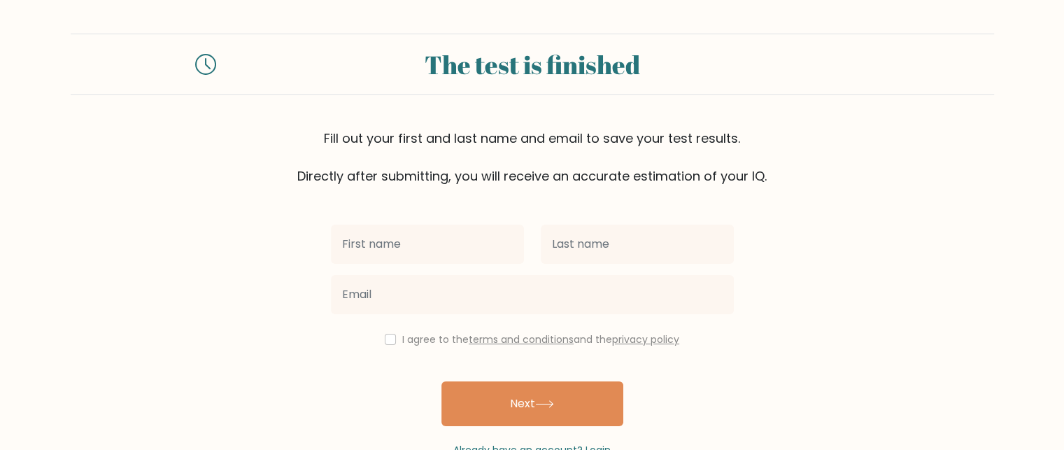
click at [417, 253] on input "text" at bounding box center [427, 244] width 193 height 39
type input "[PERSON_NAME]"
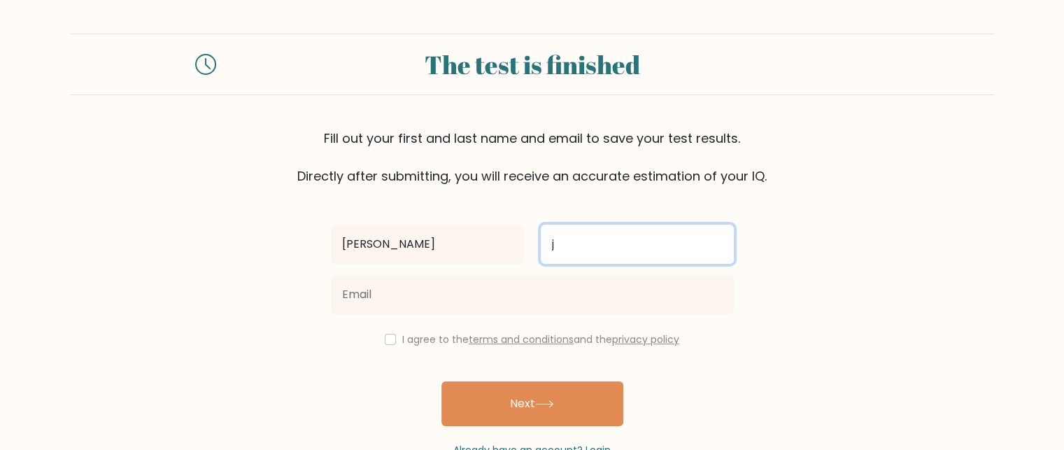
click at [612, 248] on input "j" at bounding box center [637, 244] width 193 height 39
type input "johnson"
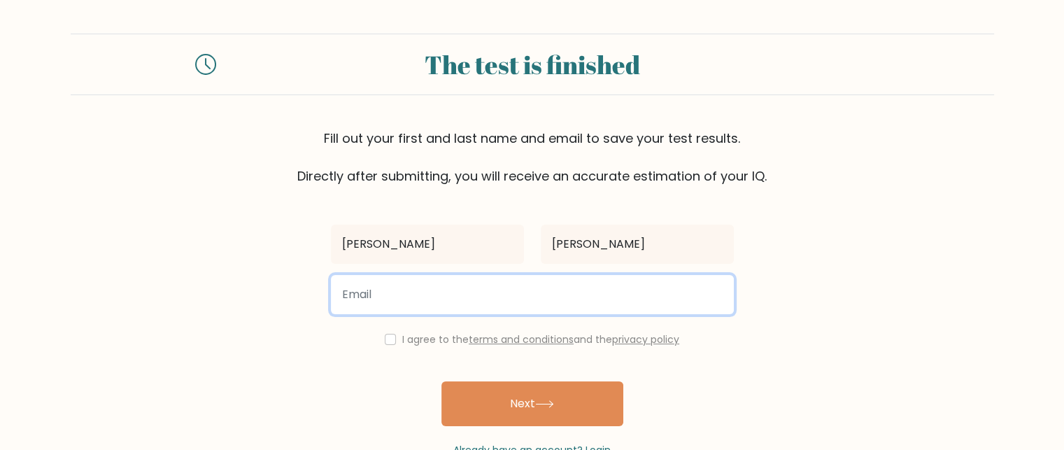
click at [526, 287] on input "email" at bounding box center [532, 294] width 403 height 39
type input "kentrell7262x@gmail.com"
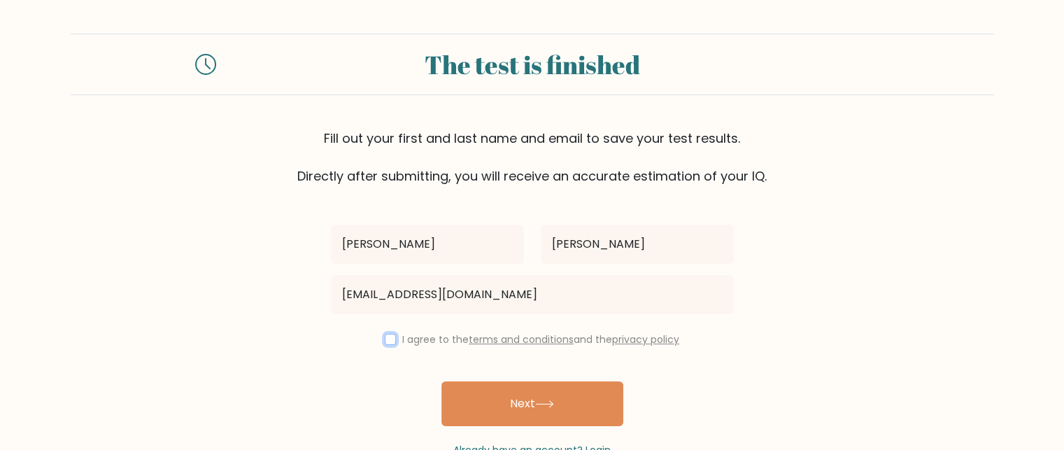
click at [385, 338] on input "checkbox" at bounding box center [390, 339] width 11 height 11
checkbox input "true"
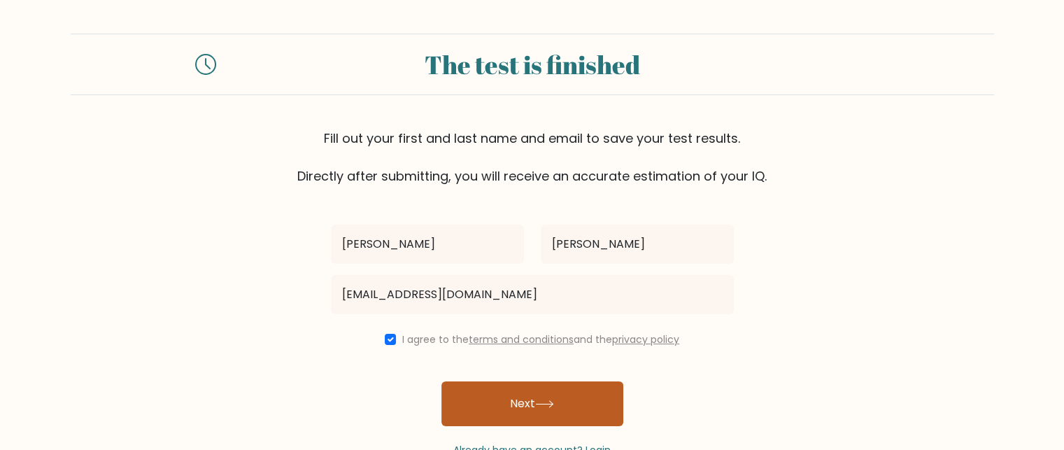
click at [521, 397] on button "Next" at bounding box center [533, 403] width 182 height 45
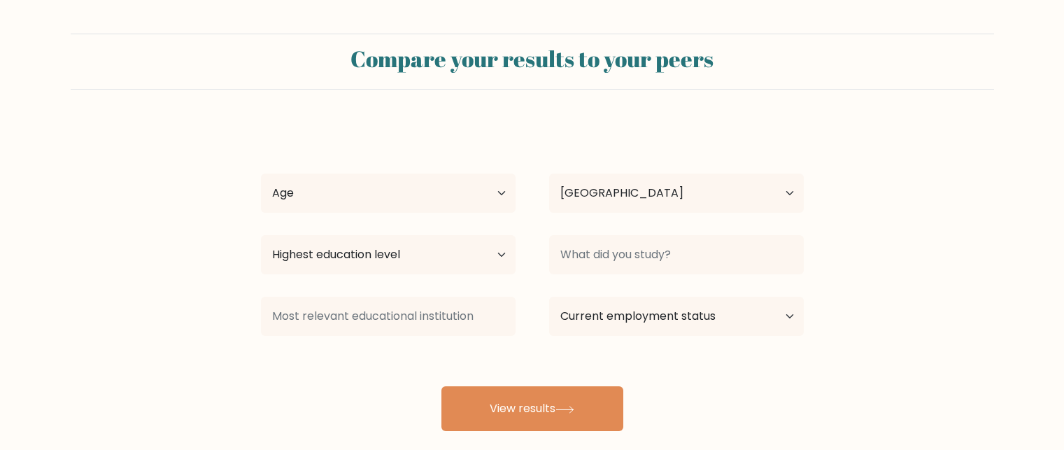
select select "GB"
click at [494, 179] on select "Age Under 18 years old 18-24 years old 25-34 years old 35-44 years old 45-54 ye…" at bounding box center [388, 193] width 255 height 39
select select "18_24"
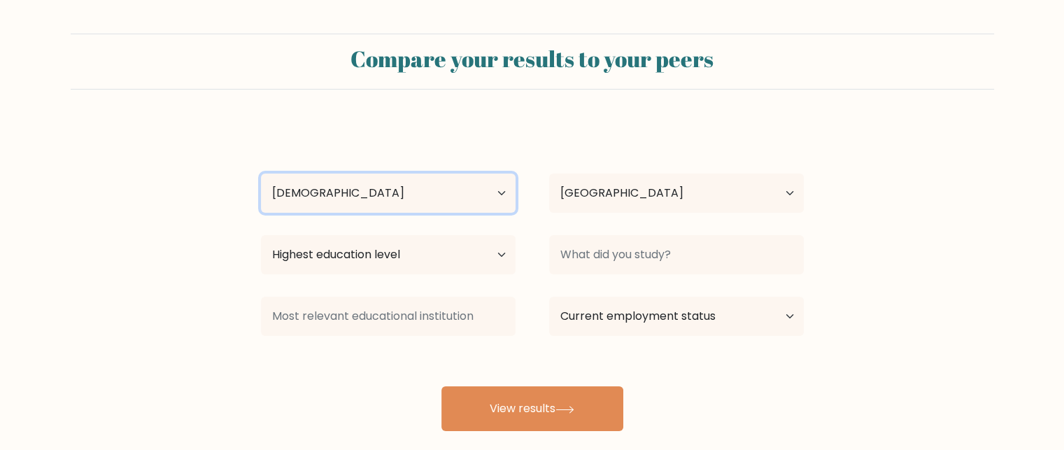
click at [261, 174] on select "Age Under 18 years old 18-24 years old 25-34 years old 35-44 years old 45-54 ye…" at bounding box center [388, 193] width 255 height 39
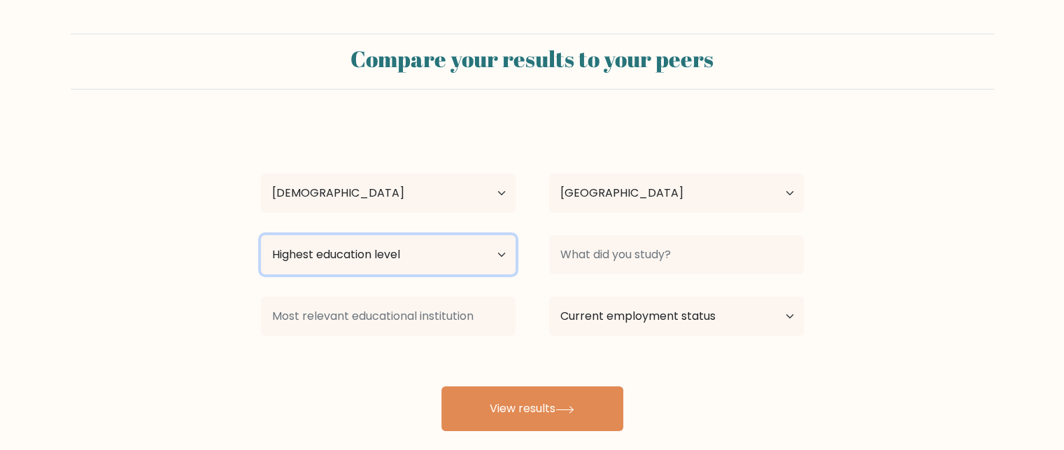
click at [409, 267] on select "Highest education level No schooling Primary Lower Secondary Upper Secondary Oc…" at bounding box center [388, 254] width 255 height 39
click at [261, 235] on select "Highest education level No schooling Primary Lower Secondary Upper Secondary Oc…" at bounding box center [388, 254] width 255 height 39
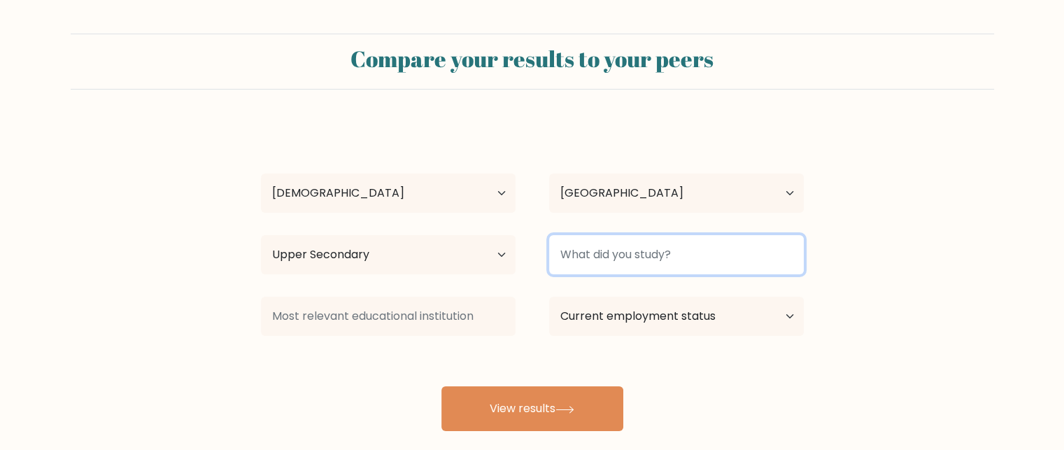
click at [577, 265] on input at bounding box center [676, 254] width 255 height 39
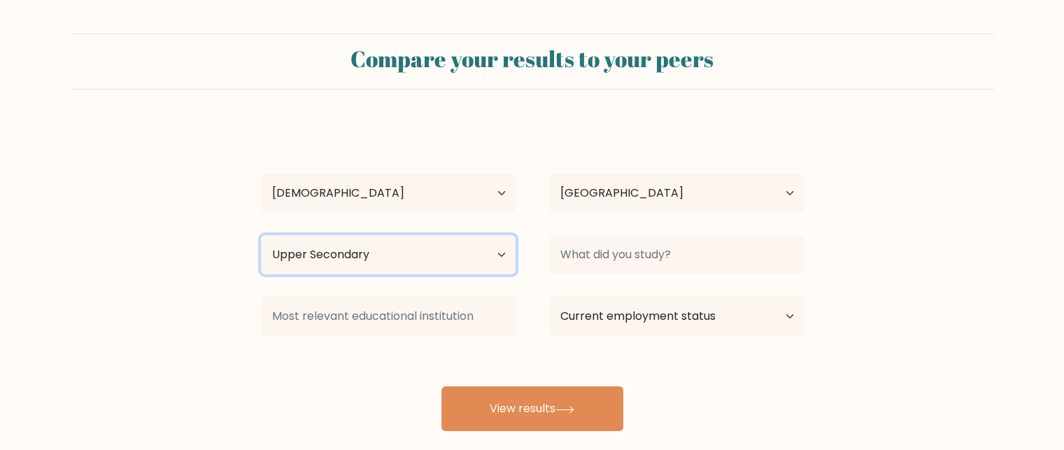
click at [481, 251] on select "Highest education level No schooling Primary Lower Secondary Upper Secondary Oc…" at bounding box center [388, 254] width 255 height 39
select select "occupation_specific"
click at [261, 235] on select "Highest education level No schooling Primary Lower Secondary Upper Secondary Oc…" at bounding box center [388, 254] width 255 height 39
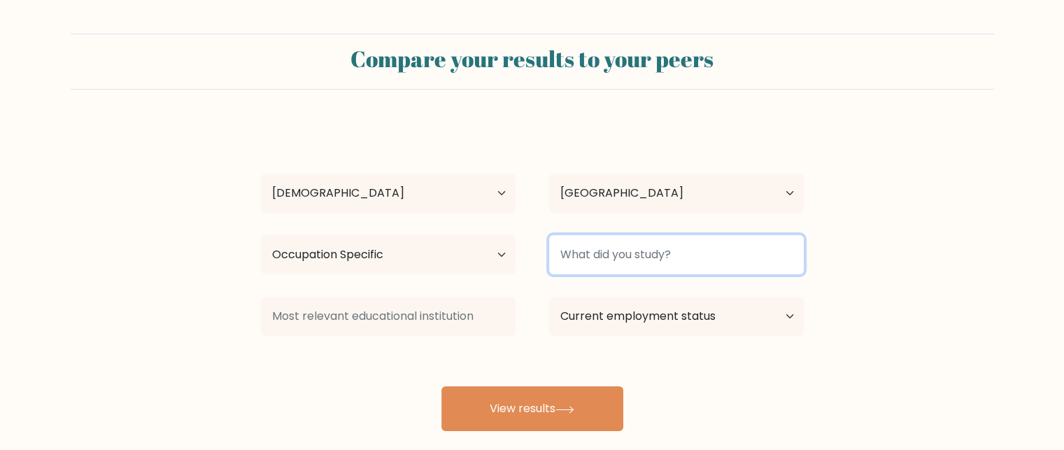
click at [647, 240] on input at bounding box center [676, 254] width 255 height 39
type input "welding"
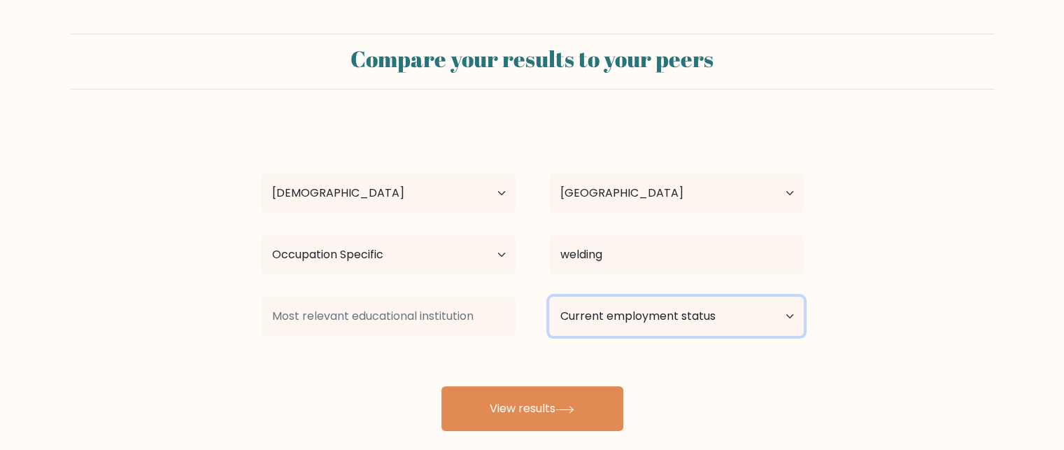
click at [687, 315] on select "Current employment status Employed Student Retired Other / prefer not to answer" at bounding box center [676, 316] width 255 height 39
select select "other"
click at [549, 297] on select "Current employment status Employed Student Retired Other / prefer not to answer" at bounding box center [676, 316] width 255 height 39
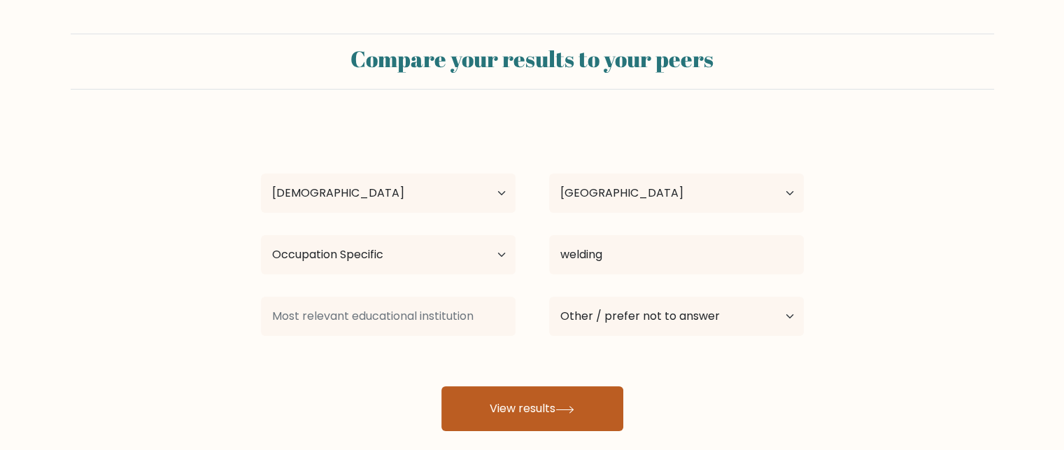
click at [571, 416] on button "View results" at bounding box center [533, 408] width 182 height 45
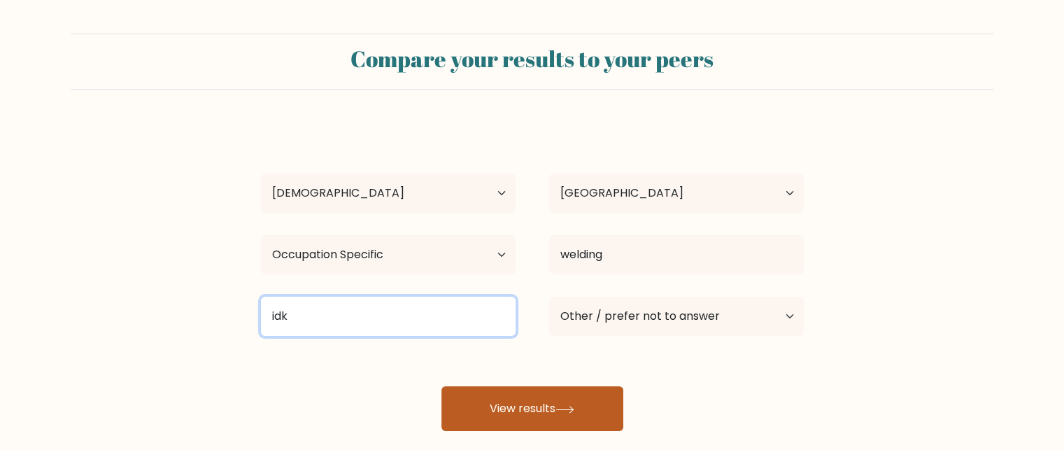
type input "idk"
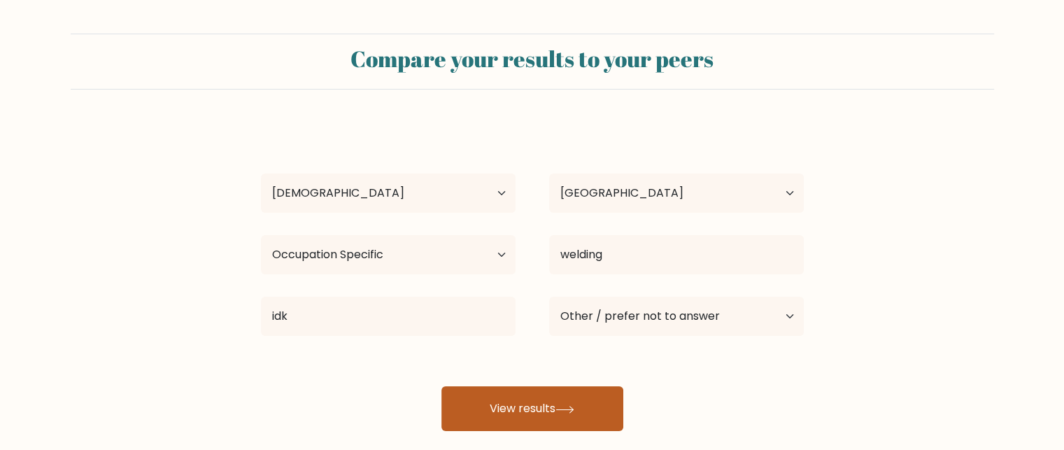
click at [477, 406] on button "View results" at bounding box center [533, 408] width 182 height 45
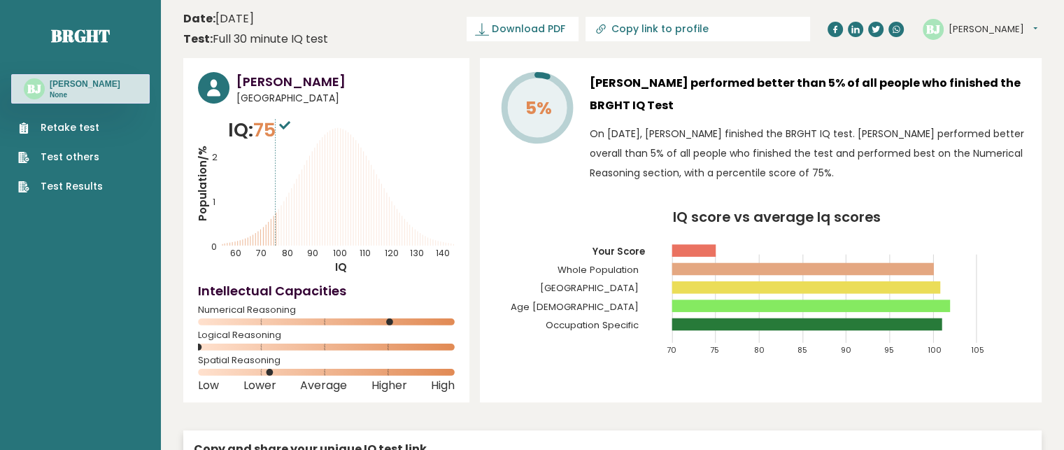
click at [590, 155] on p "On [DATE], [PERSON_NAME] finished the BRGHT IQ test. [PERSON_NAME] performed be…" at bounding box center [808, 153] width 437 height 59
drag, startPoint x: 584, startPoint y: 164, endPoint x: 554, endPoint y: 166, distance: 30.1
click at [554, 166] on div "5% [PERSON_NAME] performed better than 5% of all people who finished the BRGHT …" at bounding box center [761, 131] width 533 height 118
click at [554, 166] on div "5%" at bounding box center [537, 131] width 84 height 118
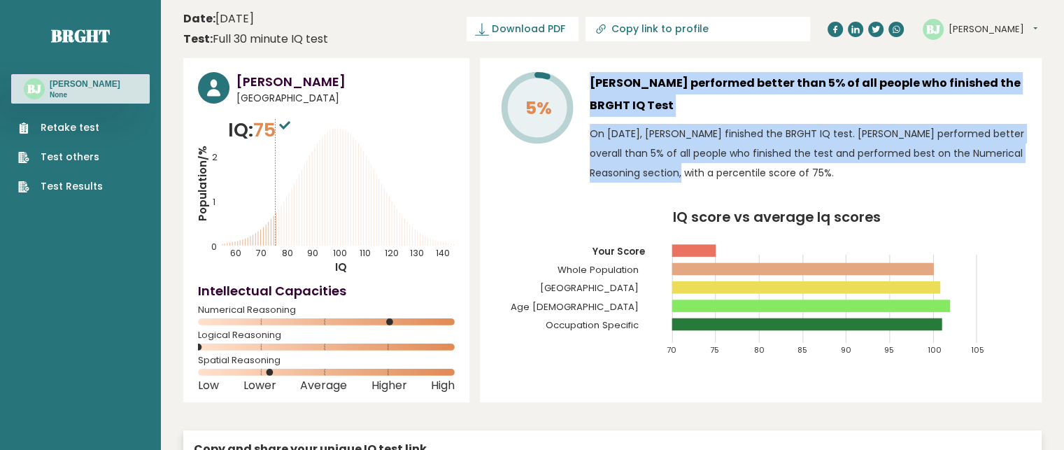
drag, startPoint x: 577, startPoint y: 162, endPoint x: 659, endPoint y: 167, distance: 82.7
click at [659, 167] on div "5% Bob Johnson performed better than 5% of all people who finished the BRGHT IQ…" at bounding box center [761, 131] width 533 height 118
click at [659, 167] on p "On October 05, 2025, Bob Johnson finished the BRGHT IQ test. Bob performed bett…" at bounding box center [808, 153] width 437 height 59
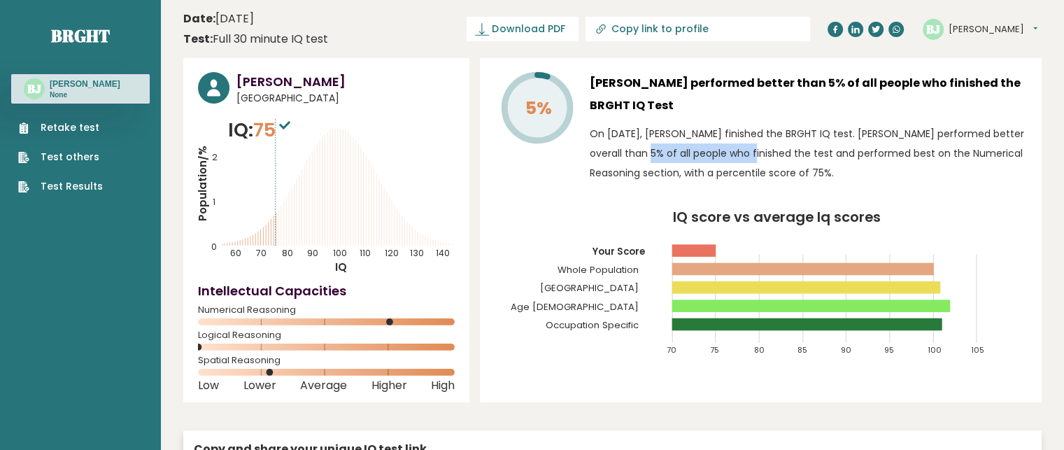
drag, startPoint x: 624, startPoint y: 157, endPoint x: 689, endPoint y: 150, distance: 66.2
click at [689, 150] on p "On October 05, 2025, Bob Johnson finished the BRGHT IQ test. Bob performed bett…" at bounding box center [808, 153] width 437 height 59
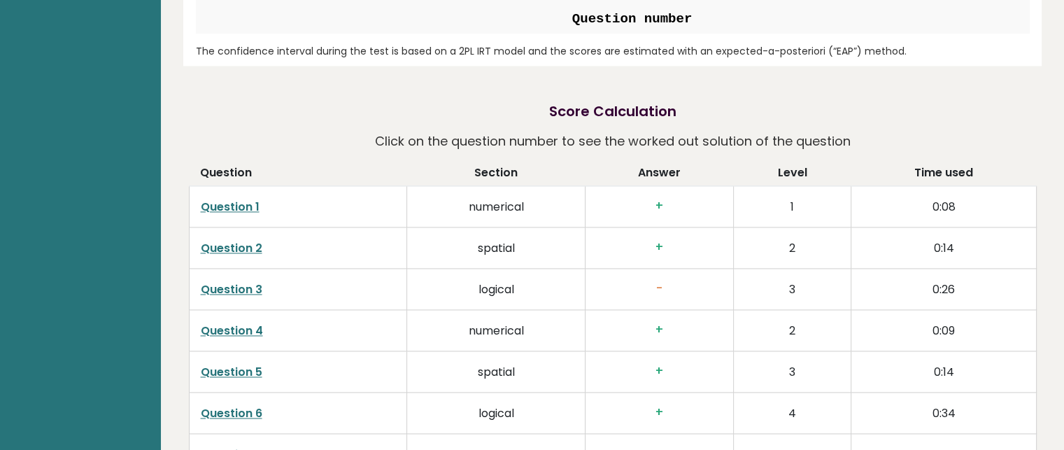
scroll to position [2074, 0]
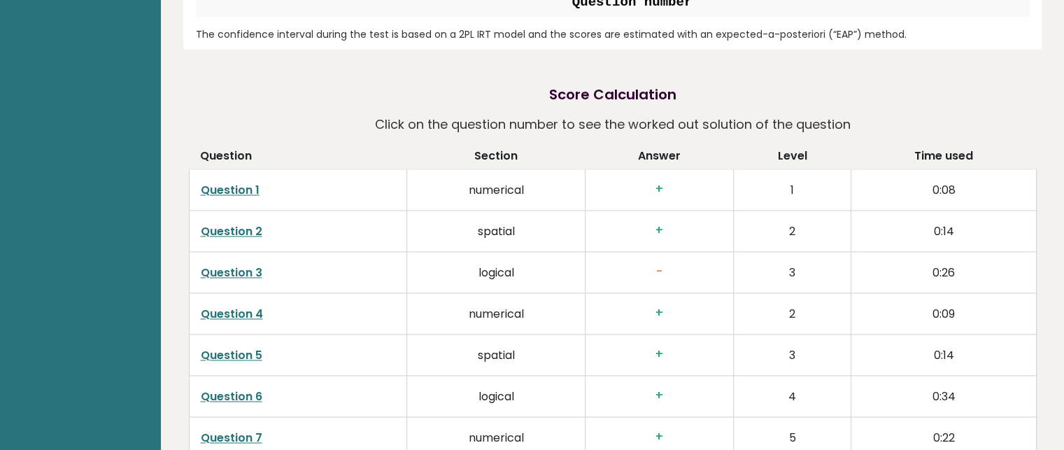
click at [237, 198] on td "Question 1" at bounding box center [298, 189] width 218 height 41
click at [241, 194] on link "Question 1" at bounding box center [230, 190] width 59 height 16
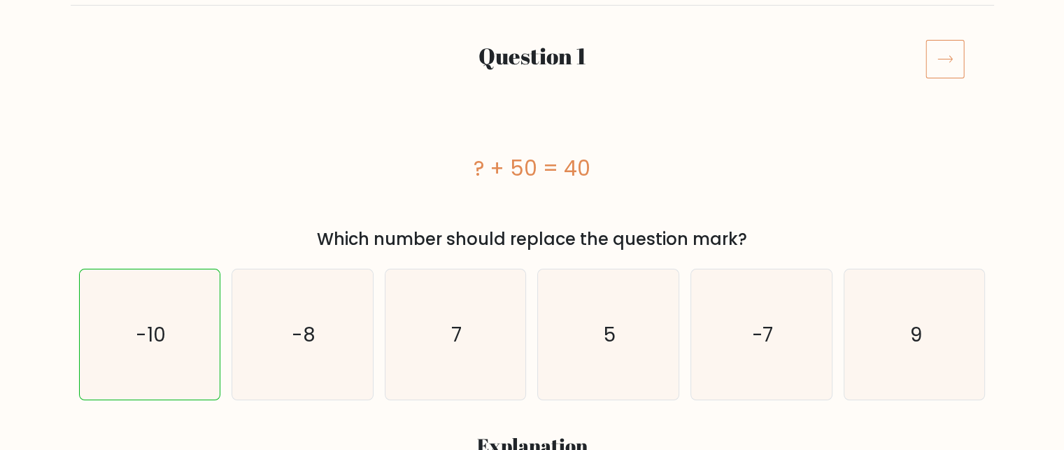
scroll to position [162, 0]
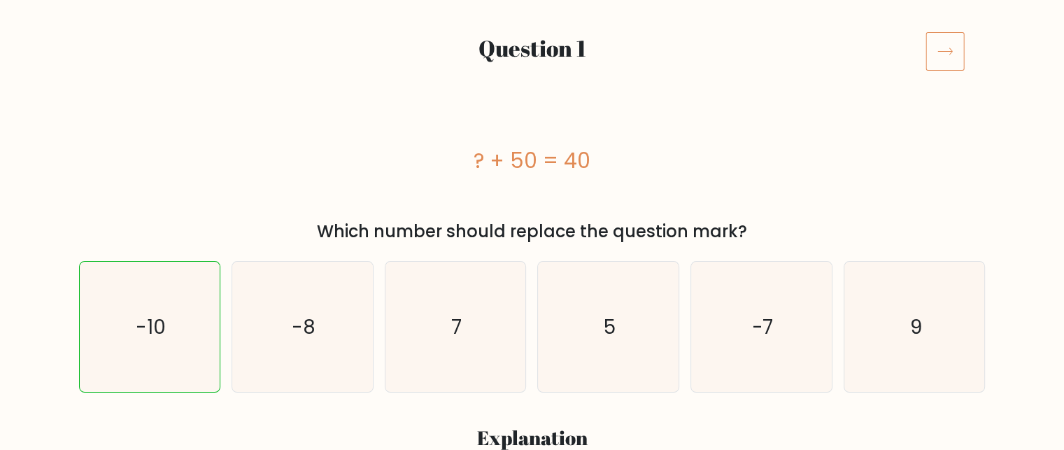
click at [957, 59] on icon at bounding box center [945, 50] width 39 height 39
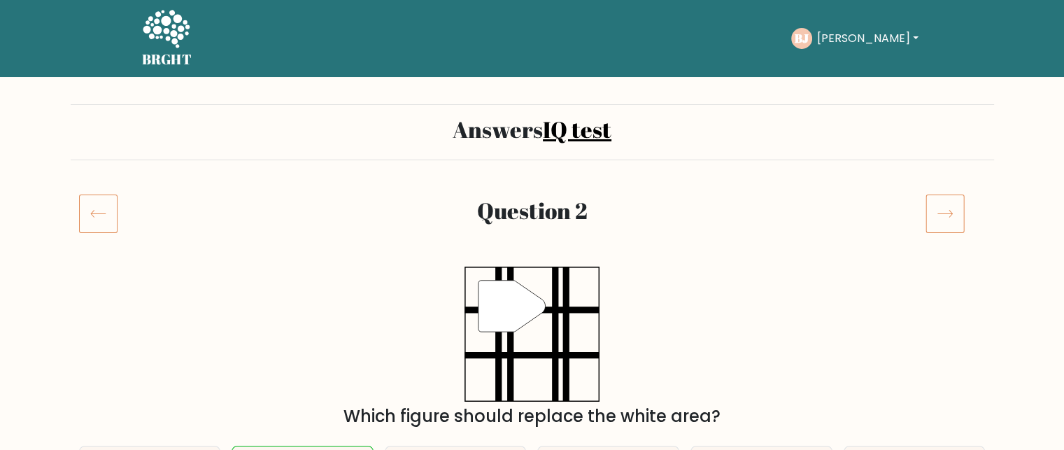
click at [943, 219] on icon at bounding box center [945, 213] width 39 height 39
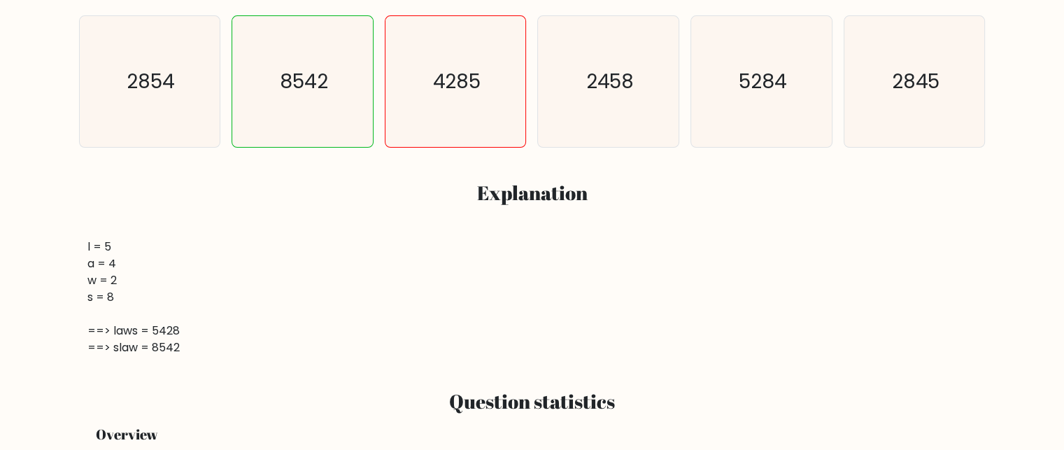
drag, startPoint x: 0, startPoint y: 0, endPoint x: 1072, endPoint y: 108, distance: 1077.6
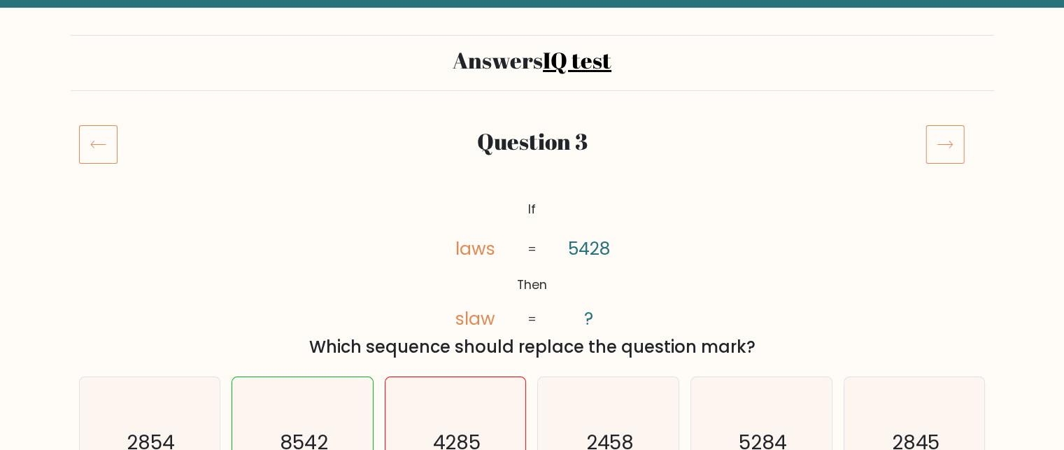
scroll to position [60, 0]
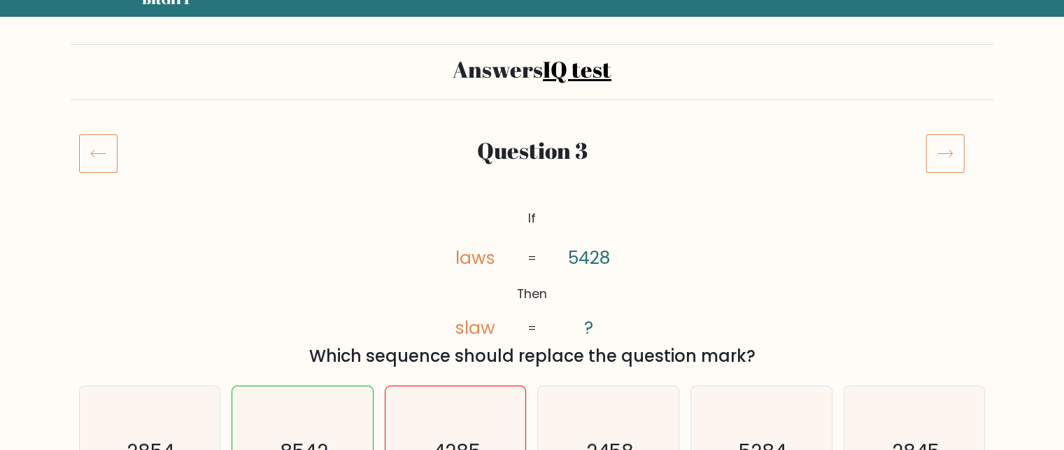
click at [959, 160] on icon at bounding box center [945, 153] width 39 height 39
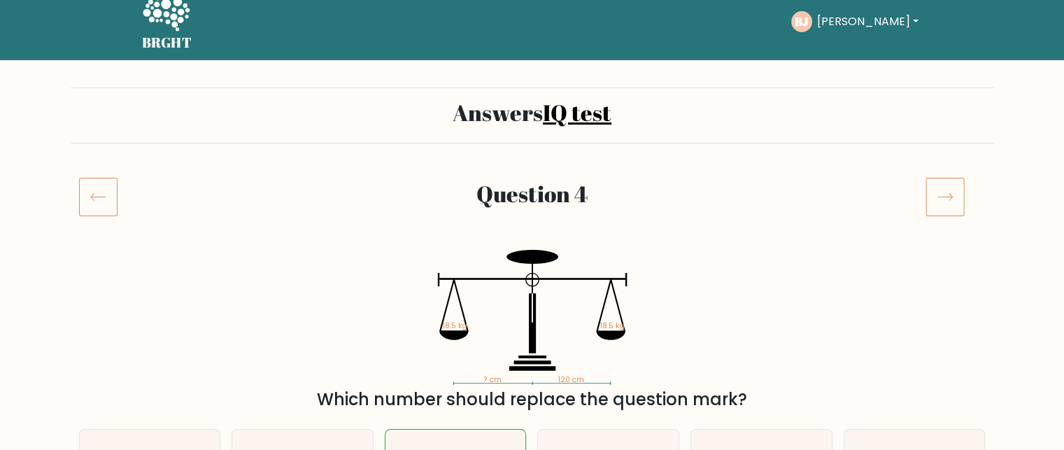
scroll to position [13, 0]
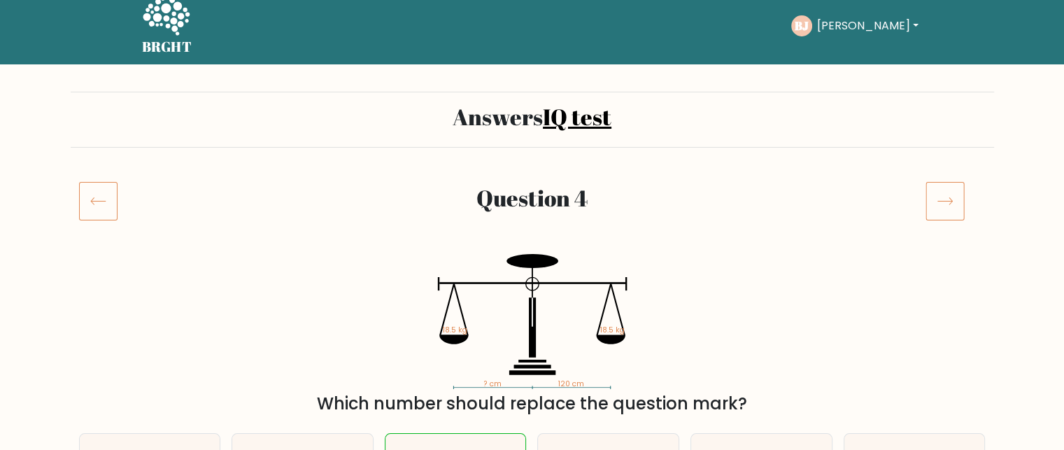
click at [952, 195] on icon at bounding box center [945, 200] width 39 height 39
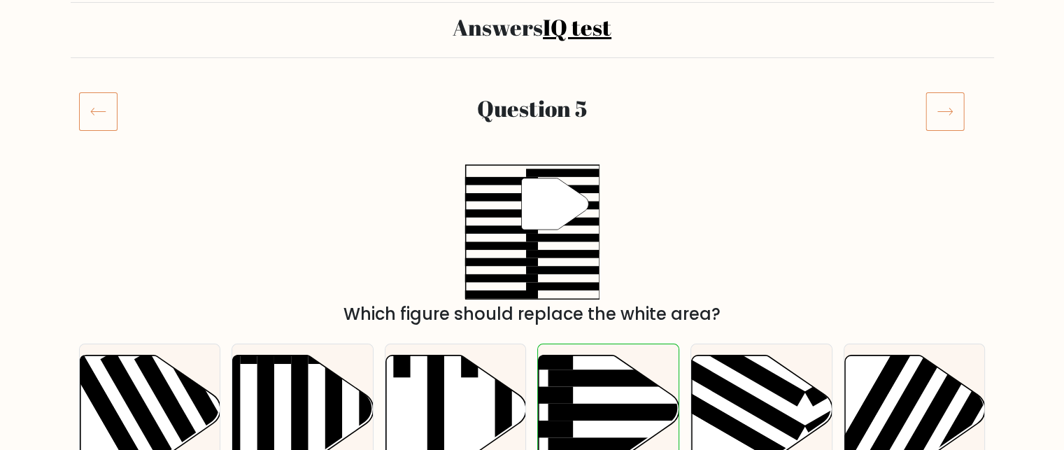
scroll to position [98, 0]
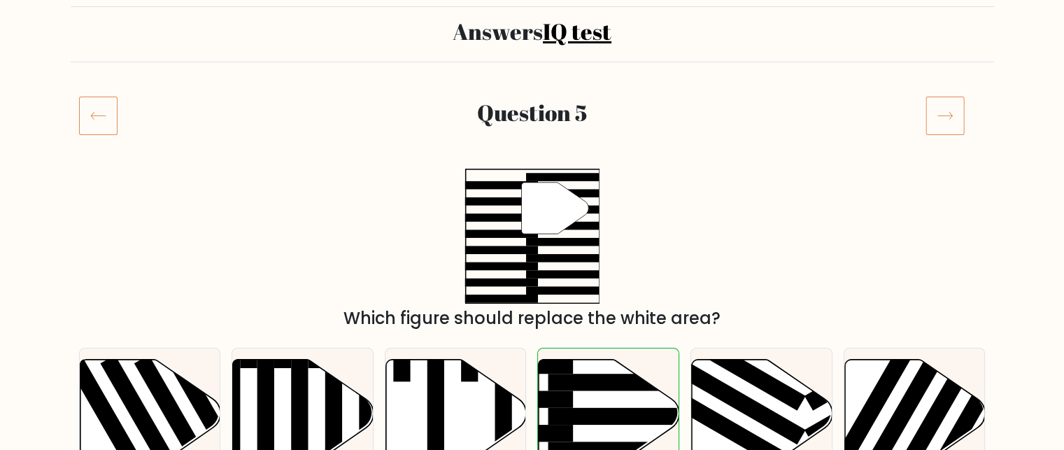
click at [957, 108] on icon at bounding box center [945, 115] width 39 height 39
click at [948, 118] on icon at bounding box center [945, 115] width 39 height 39
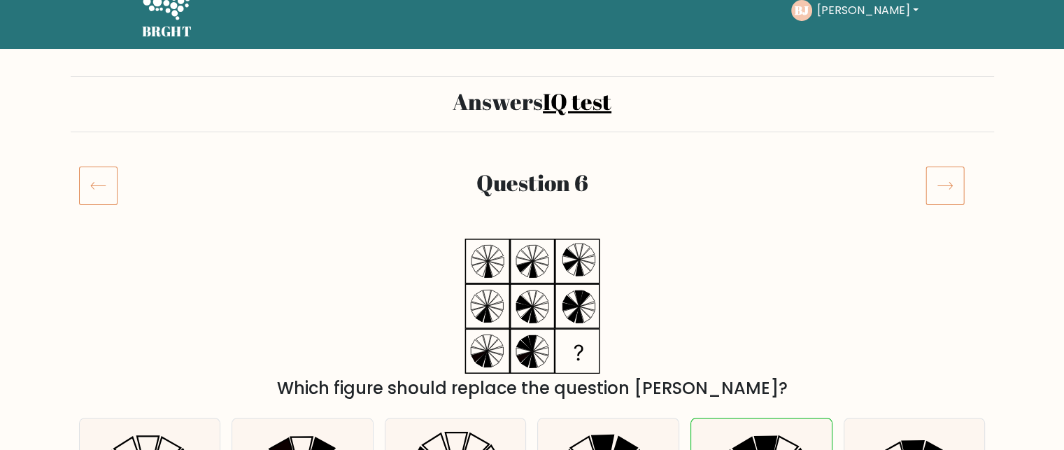
scroll to position [15, 0]
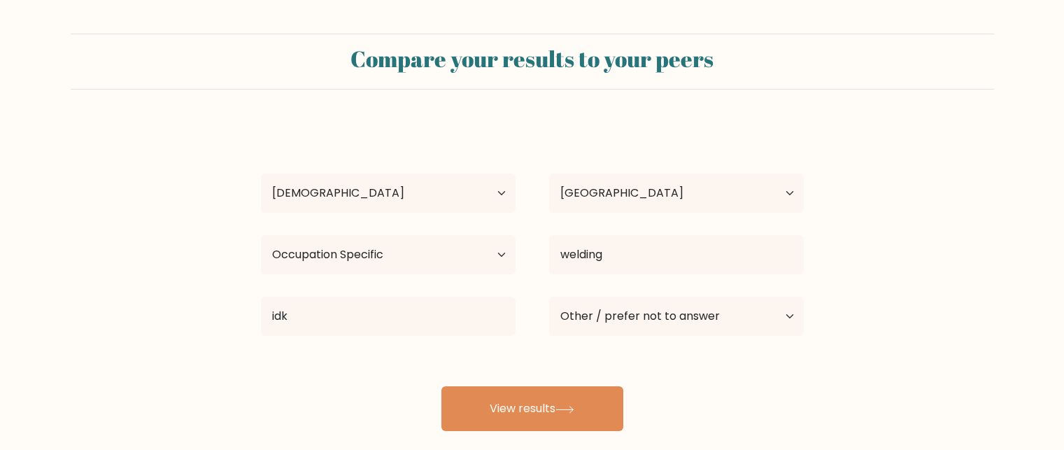
select select "18_24"
select select "GB"
select select "occupation_specific"
select select "other"
